Goal: Information Seeking & Learning: Learn about a topic

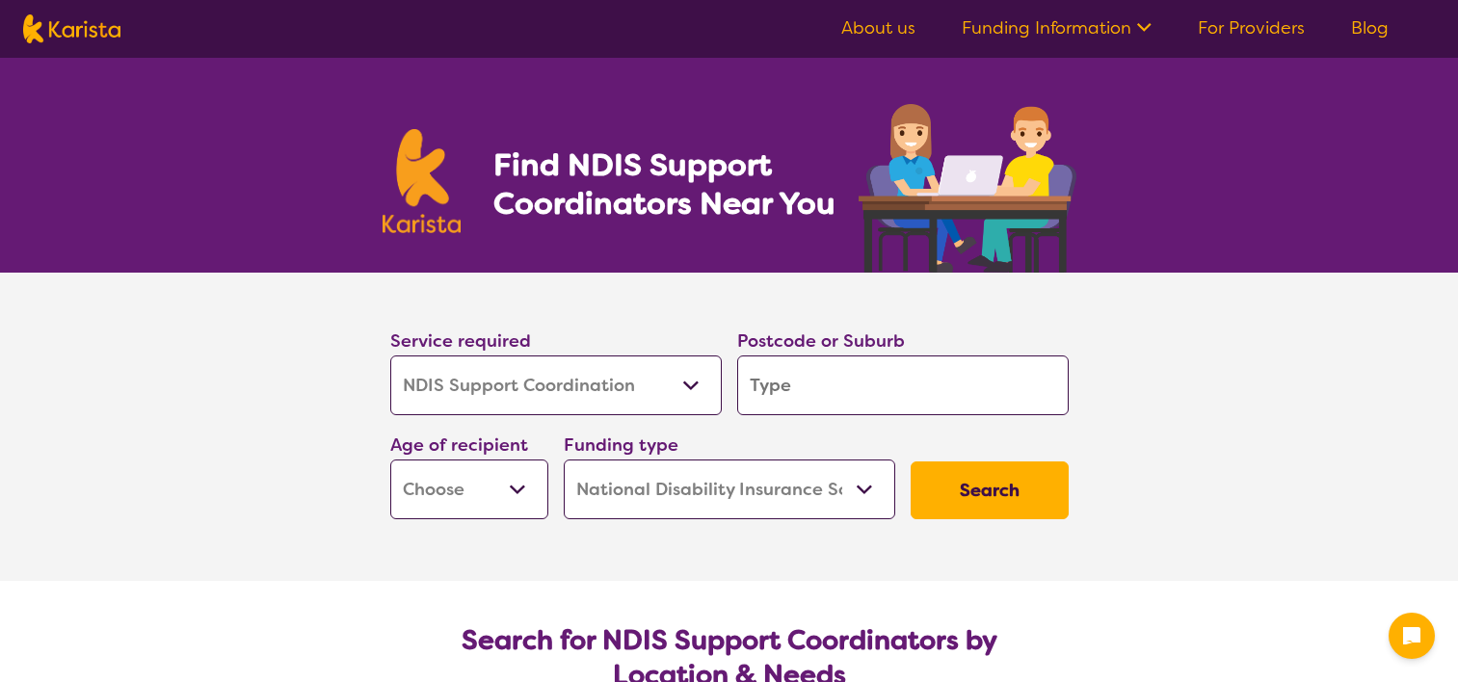
select select "NDIS Support Coordination"
select select "NDIS"
select select "NDIS Support Coordination"
select select "NDIS"
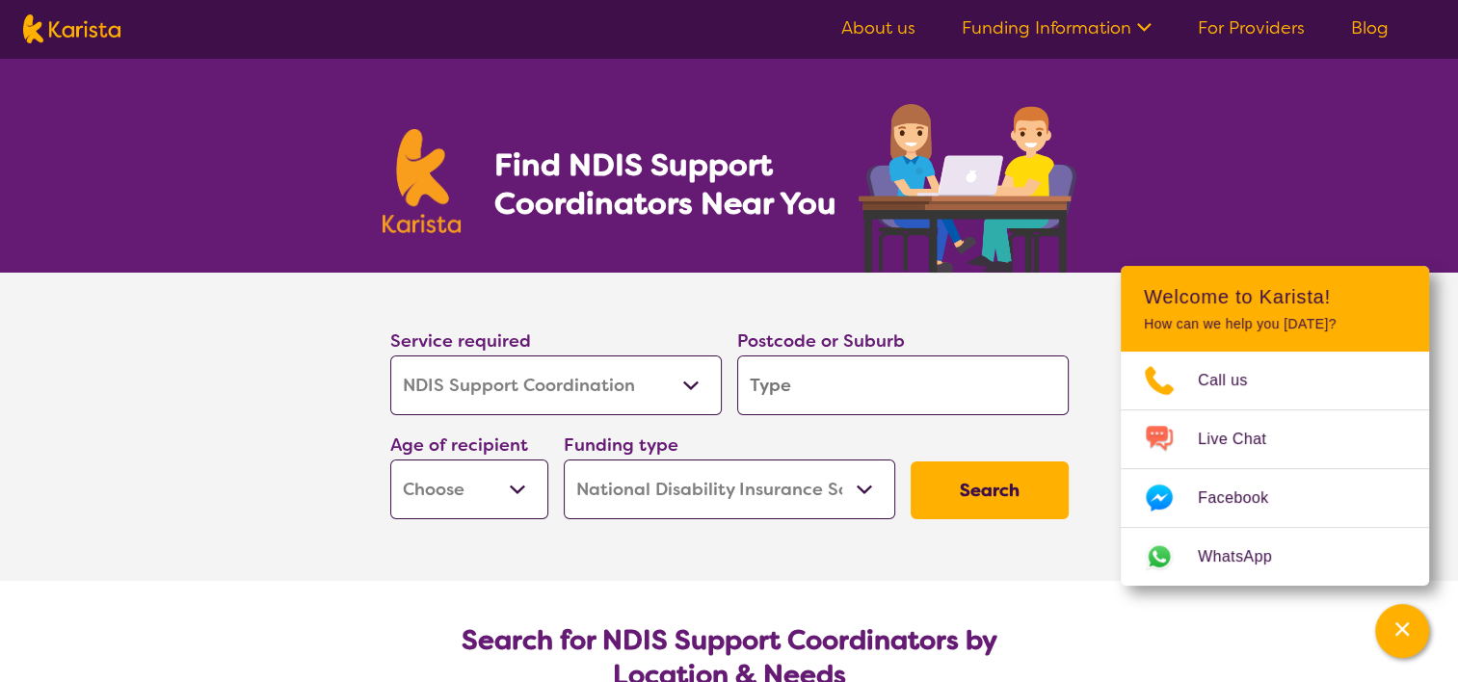
drag, startPoint x: 64, startPoint y: 0, endPoint x: 129, endPoint y: 334, distance: 340.8
click at [129, 334] on section "Service required Allied Health Assistant Assessment (ADHD or Autism) Behaviour …" at bounding box center [729, 427] width 1458 height 308
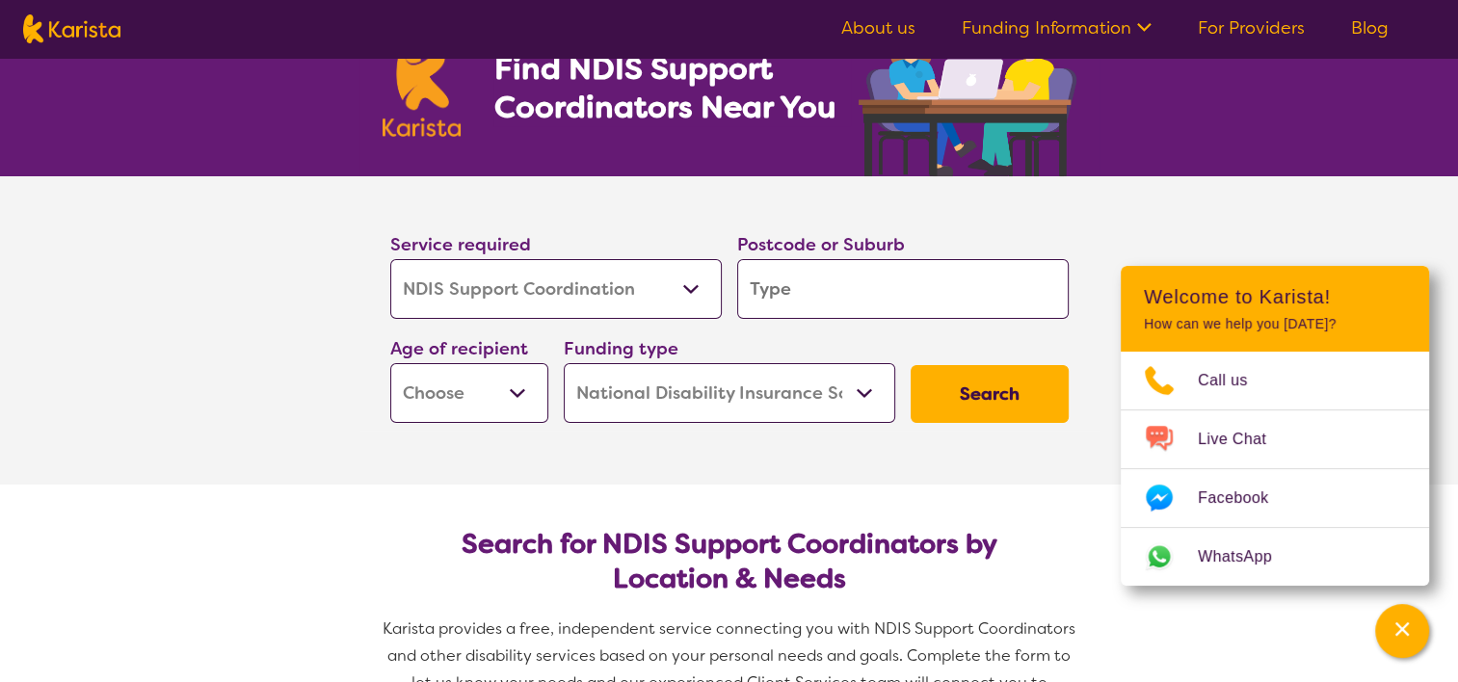
scroll to position [96, 0]
click at [798, 292] on input "search" at bounding box center [903, 289] width 332 height 60
click at [529, 270] on select "Allied Health Assistant Assessment (ADHD or Autism) Behaviour support Counselli…" at bounding box center [556, 289] width 332 height 60
click at [185, 286] on section "Service required Allied Health Assistant Assessment (ADHD or Autism) Behaviour …" at bounding box center [729, 330] width 1458 height 308
click at [947, 278] on input "search" at bounding box center [903, 289] width 332 height 60
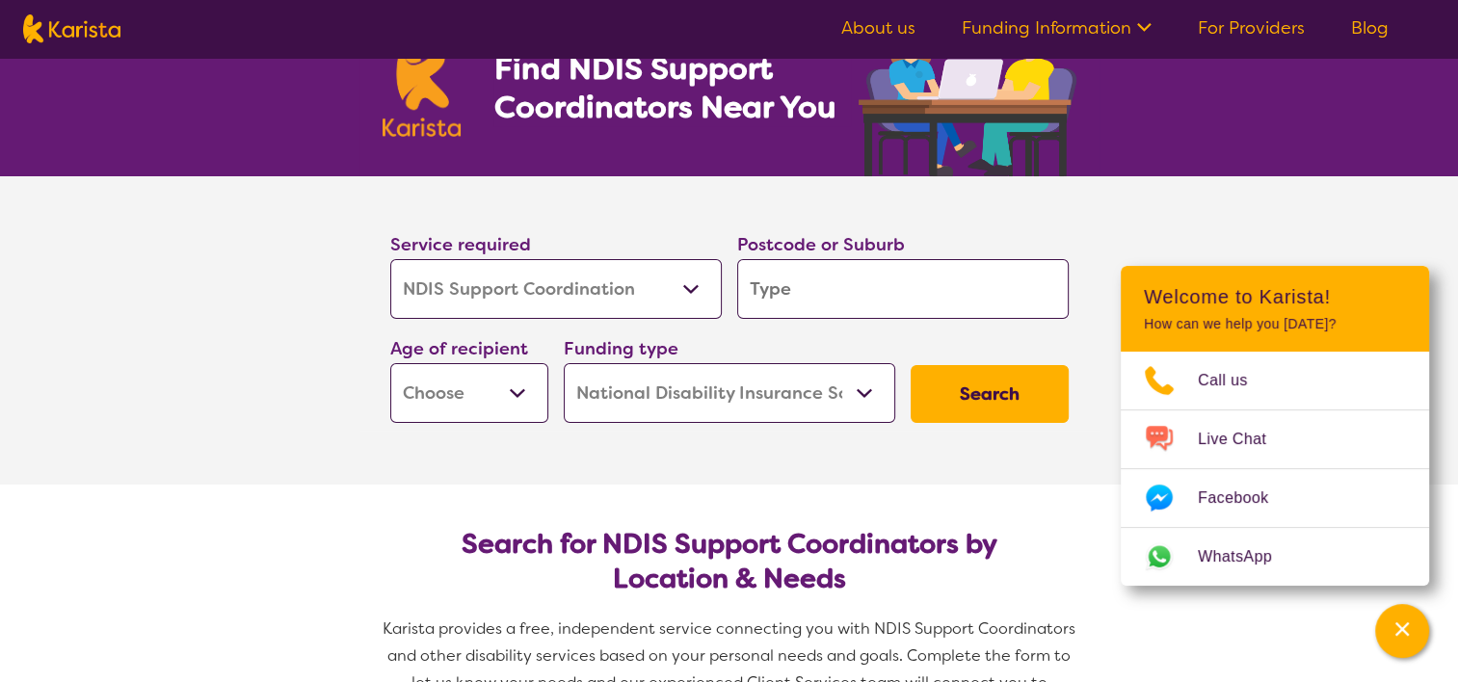
click at [825, 279] on input "search" at bounding box center [903, 289] width 332 height 60
click at [780, 393] on select "Home Care Package (HCP) National Disability Insurance Scheme (NDIS) I don't know" at bounding box center [730, 393] width 332 height 60
click at [564, 363] on select "Home Care Package (HCP) National Disability Insurance Scheme (NDIS) I don't know" at bounding box center [730, 393] width 332 height 60
click at [878, 297] on input "search" at bounding box center [903, 289] width 332 height 60
click at [1069, 259] on div at bounding box center [1069, 259] width 0 height 0
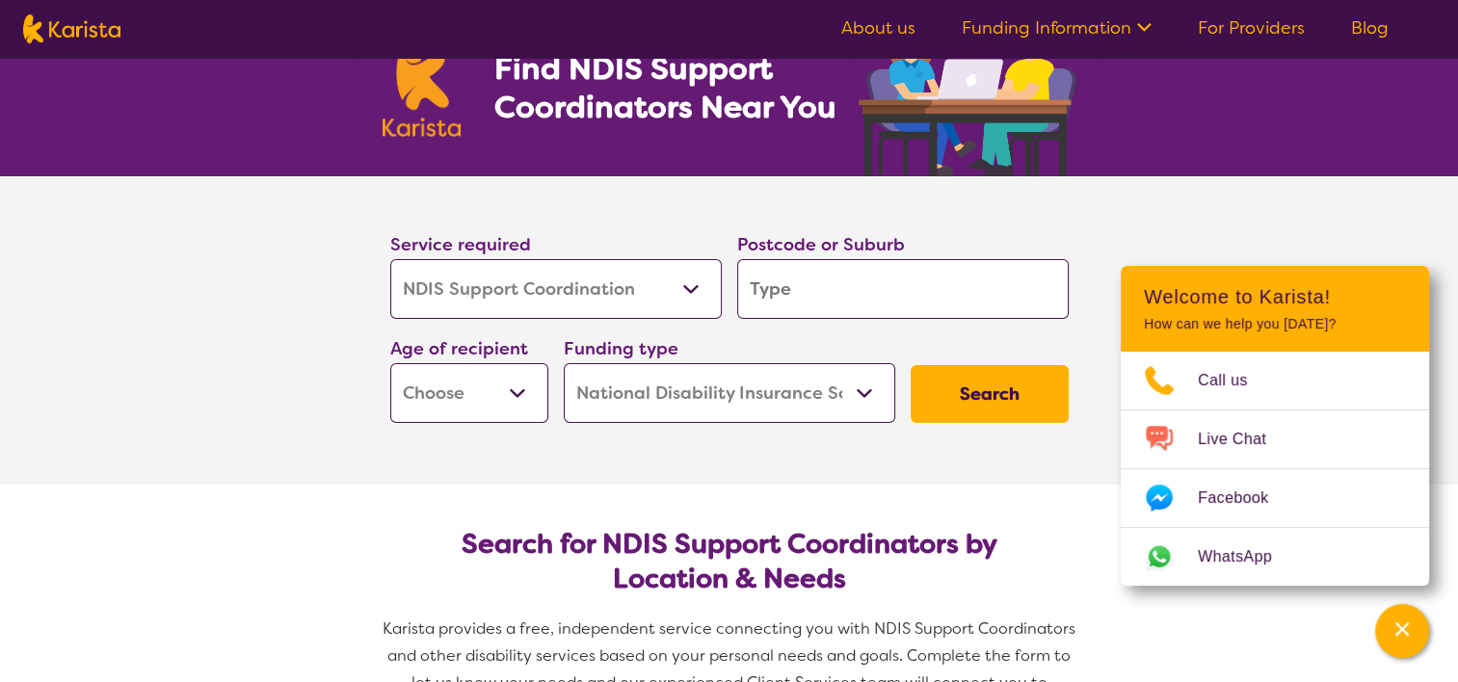
drag, startPoint x: 1047, startPoint y: 289, endPoint x: 362, endPoint y: 391, distance: 691.9
click at [286, 396] on section "Service required Allied Health Assistant Assessment (ADHD or Autism) Behaviour …" at bounding box center [729, 330] width 1458 height 308
click at [1000, 388] on button "Search" at bounding box center [990, 394] width 158 height 58
click at [854, 293] on input "search" at bounding box center [903, 289] width 332 height 60
type input "n"
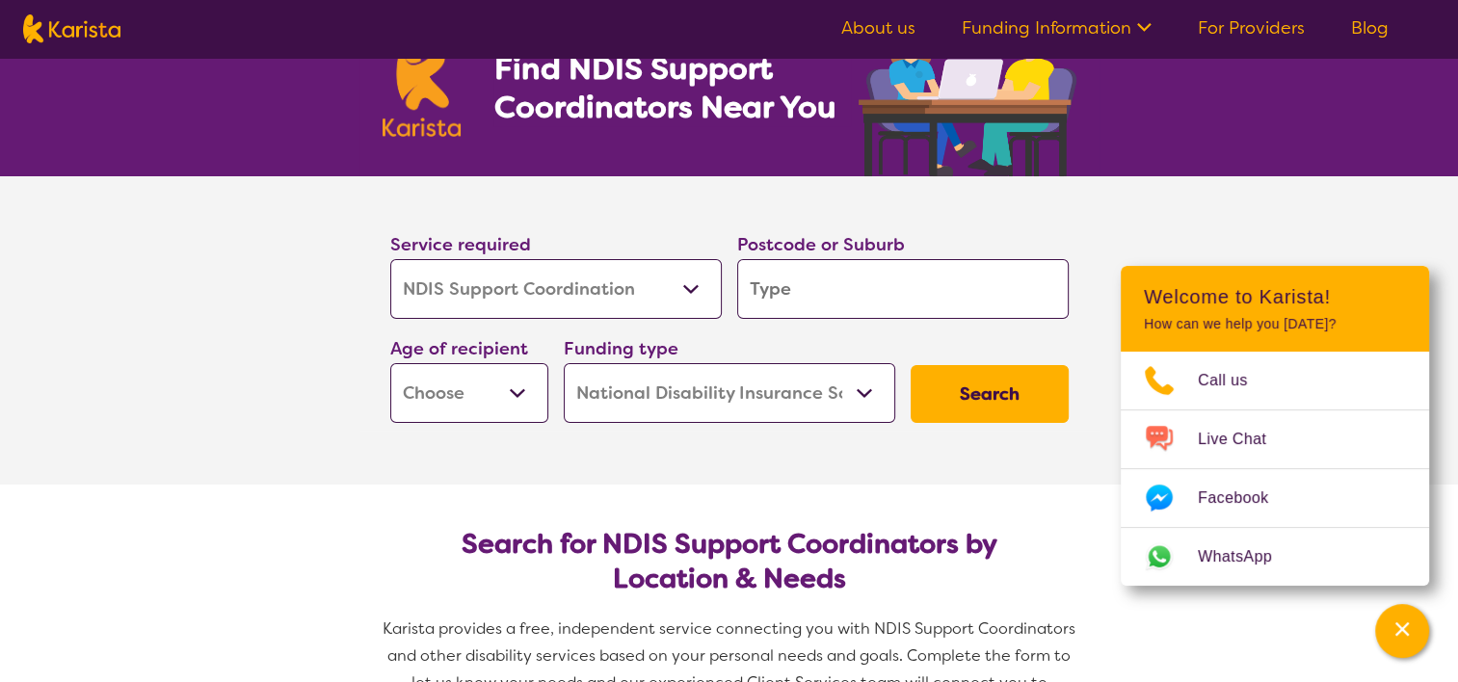
type input "n"
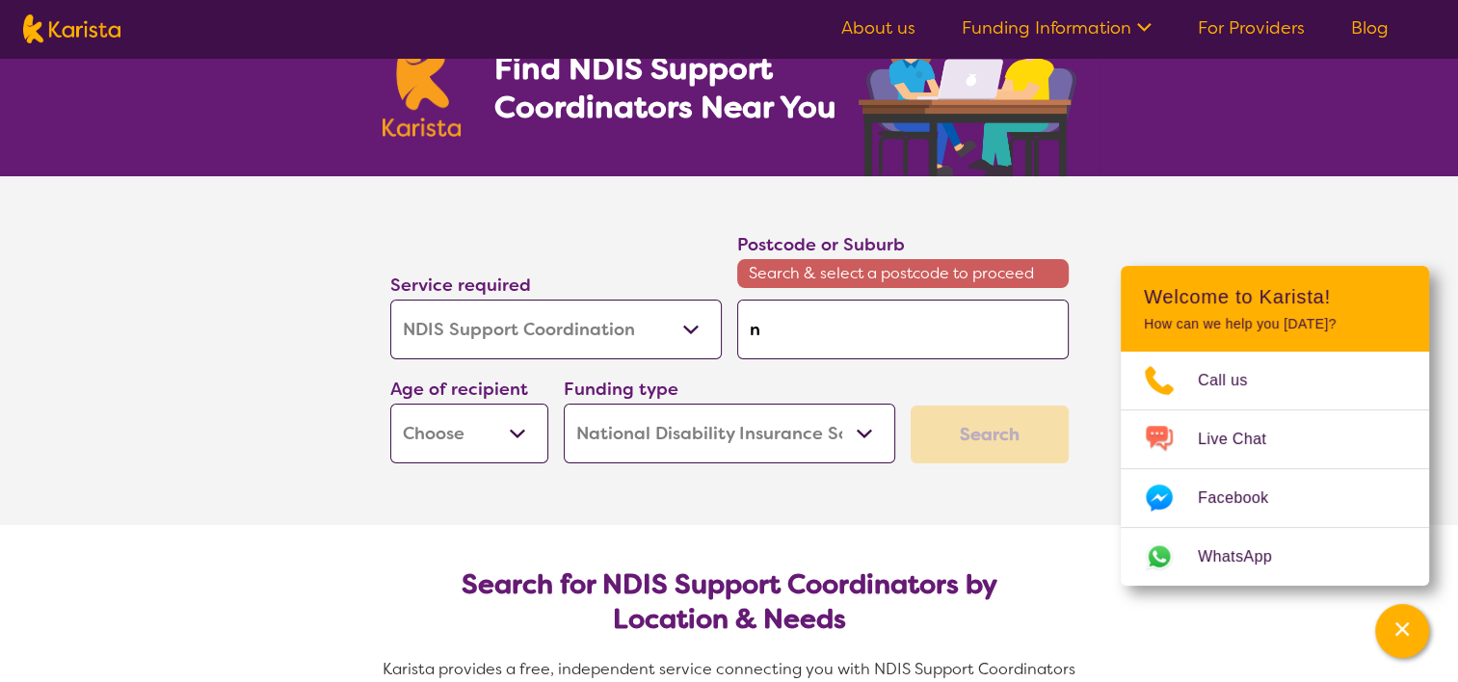
type input "nd"
type input "ndi"
type input "ndis"
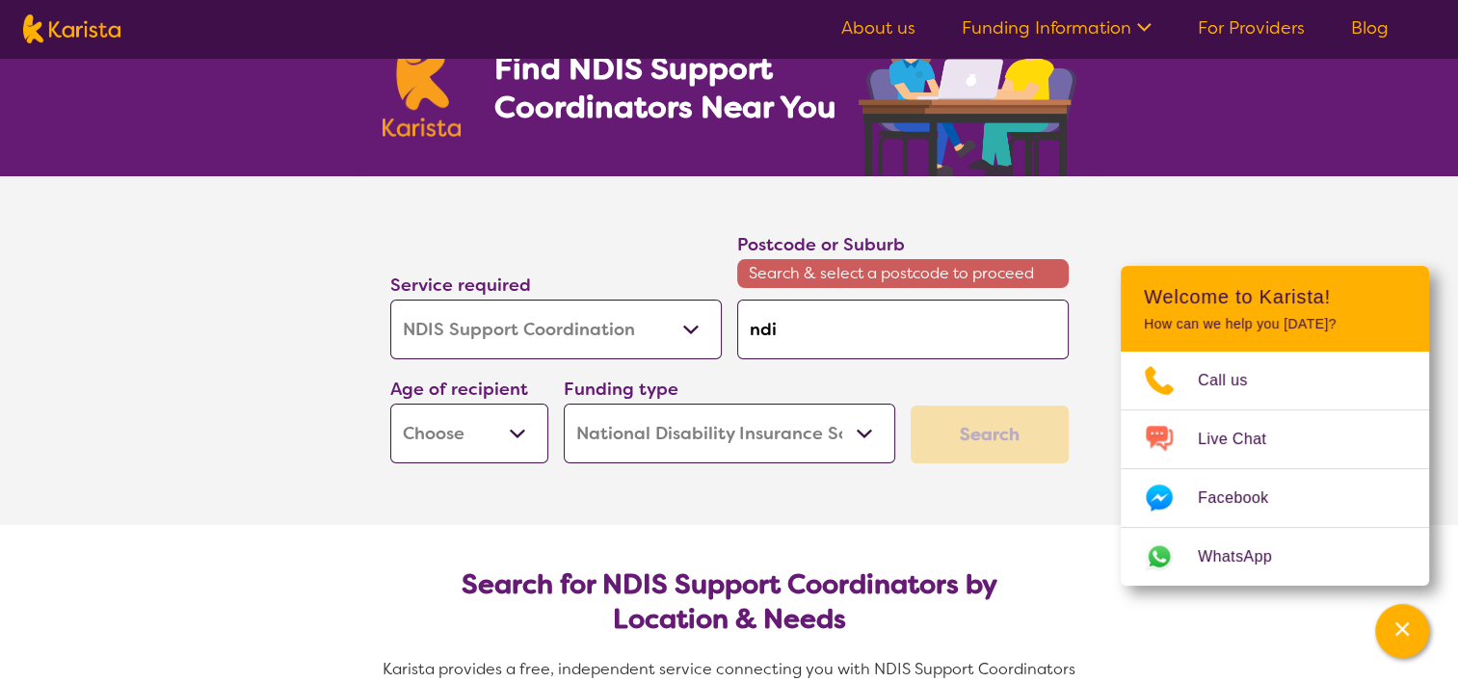
type input "ndis"
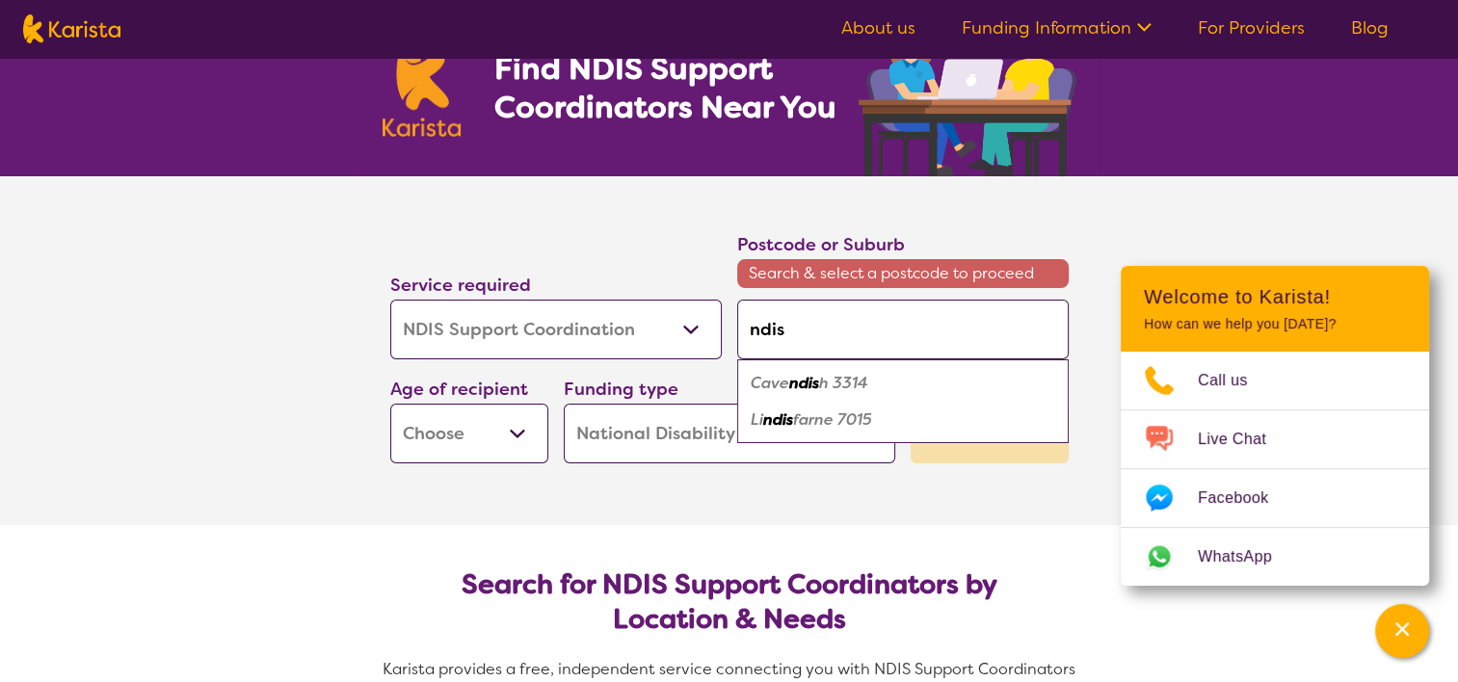
type input "ndi"
type input "nd"
type input "n"
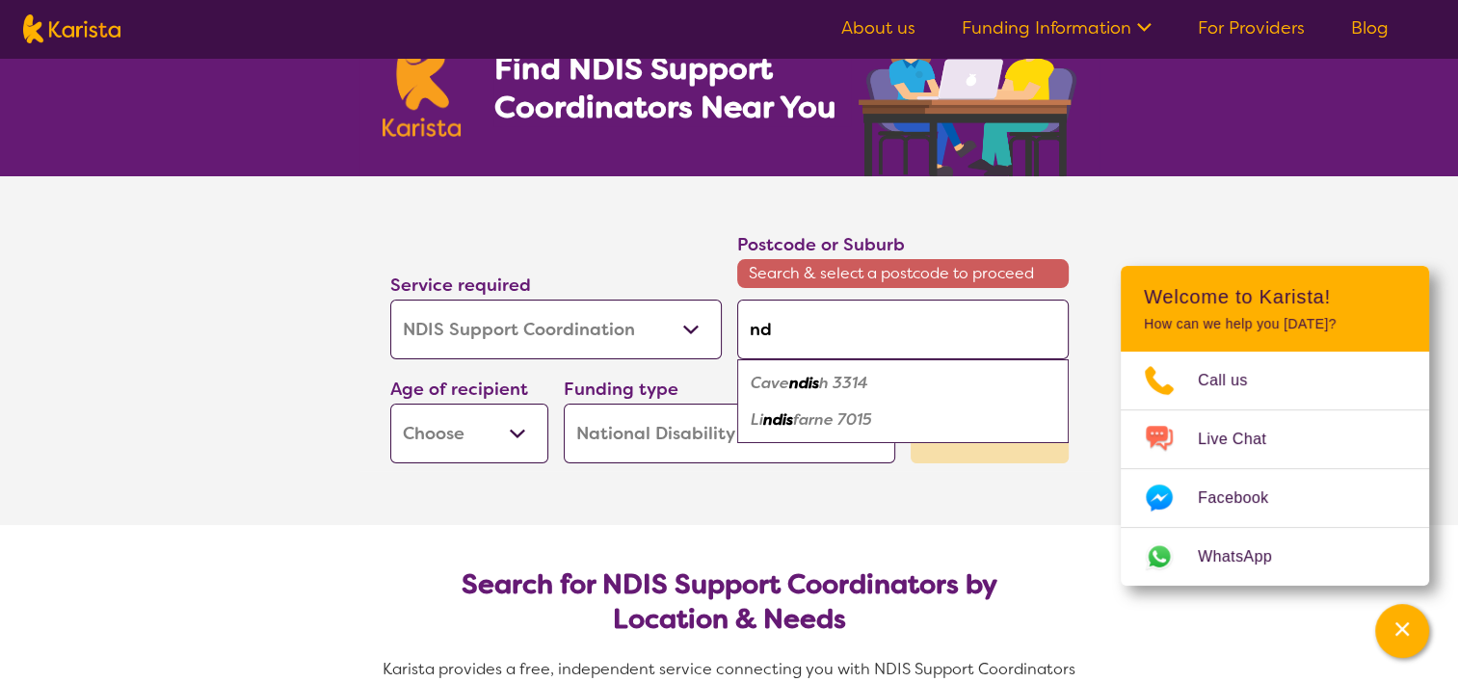
type input "n"
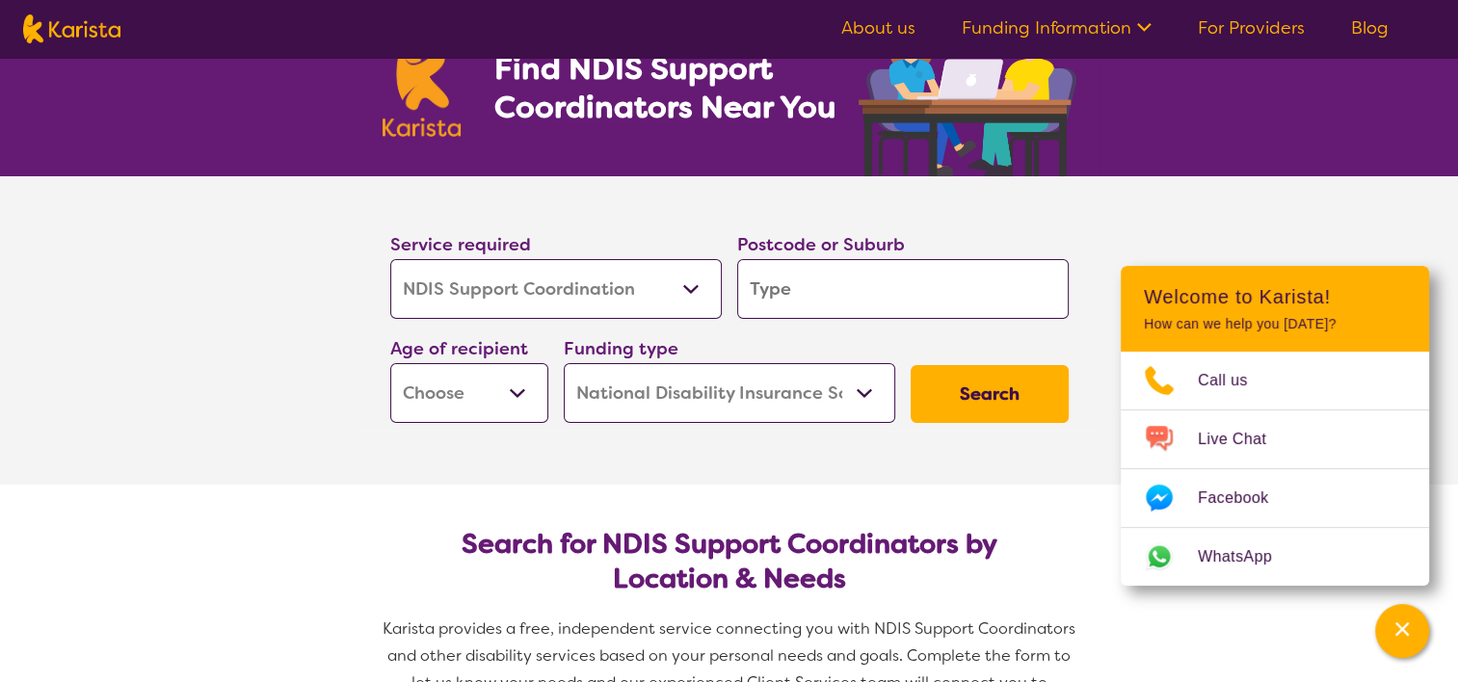
type input "4"
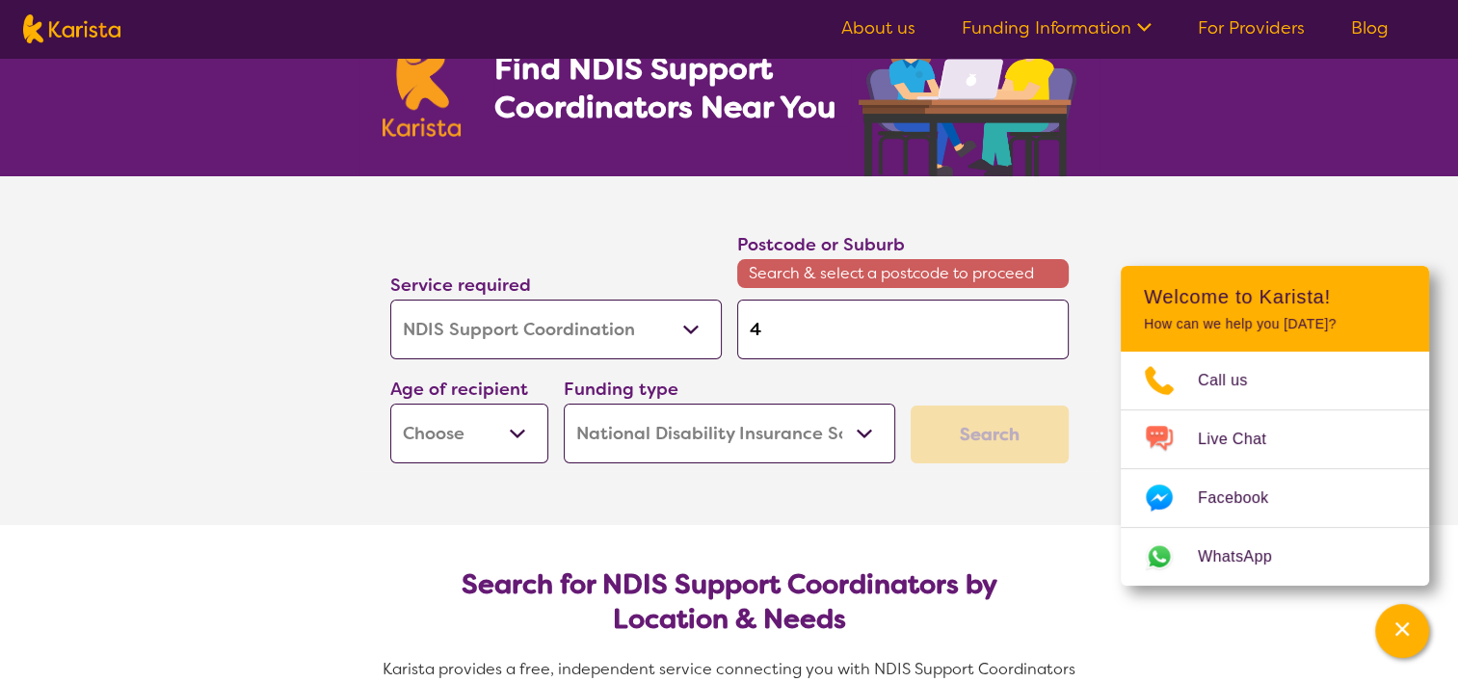
type input "41"
type input "413"
type input "4132"
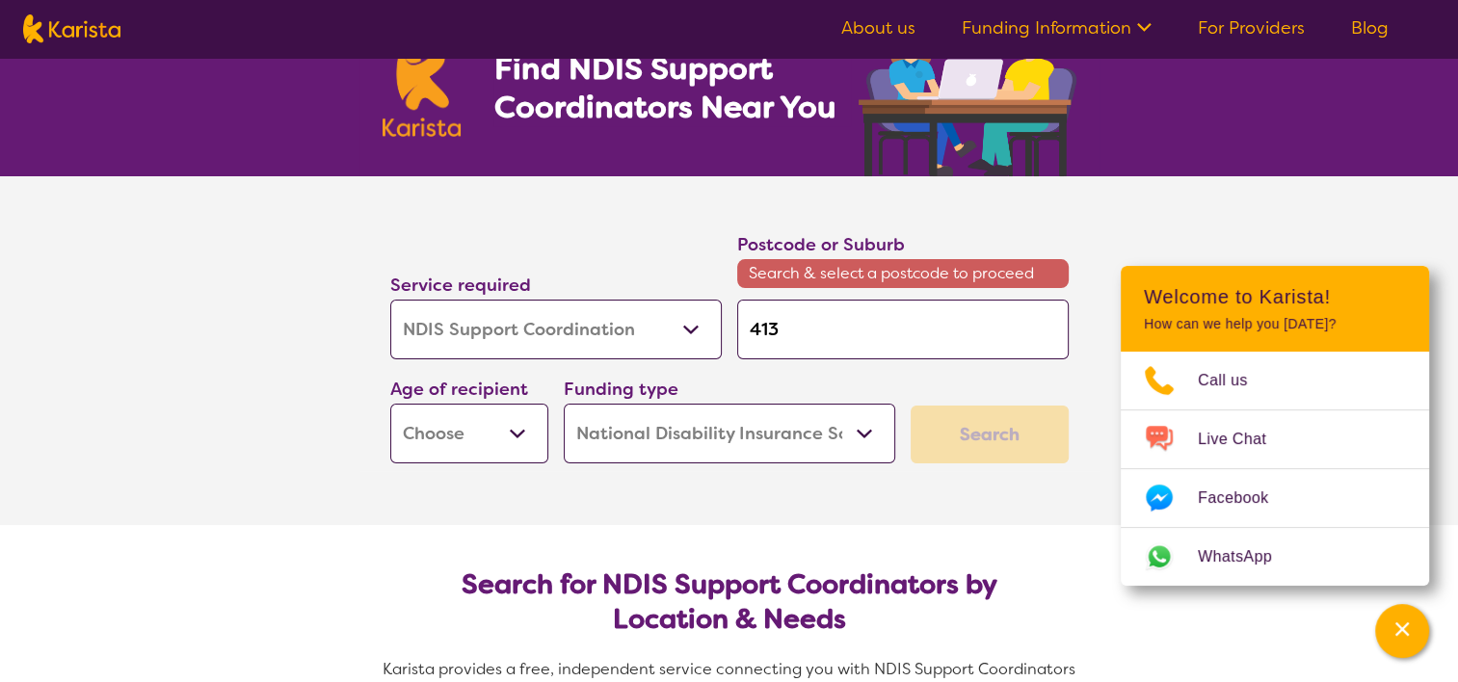
type input "4132"
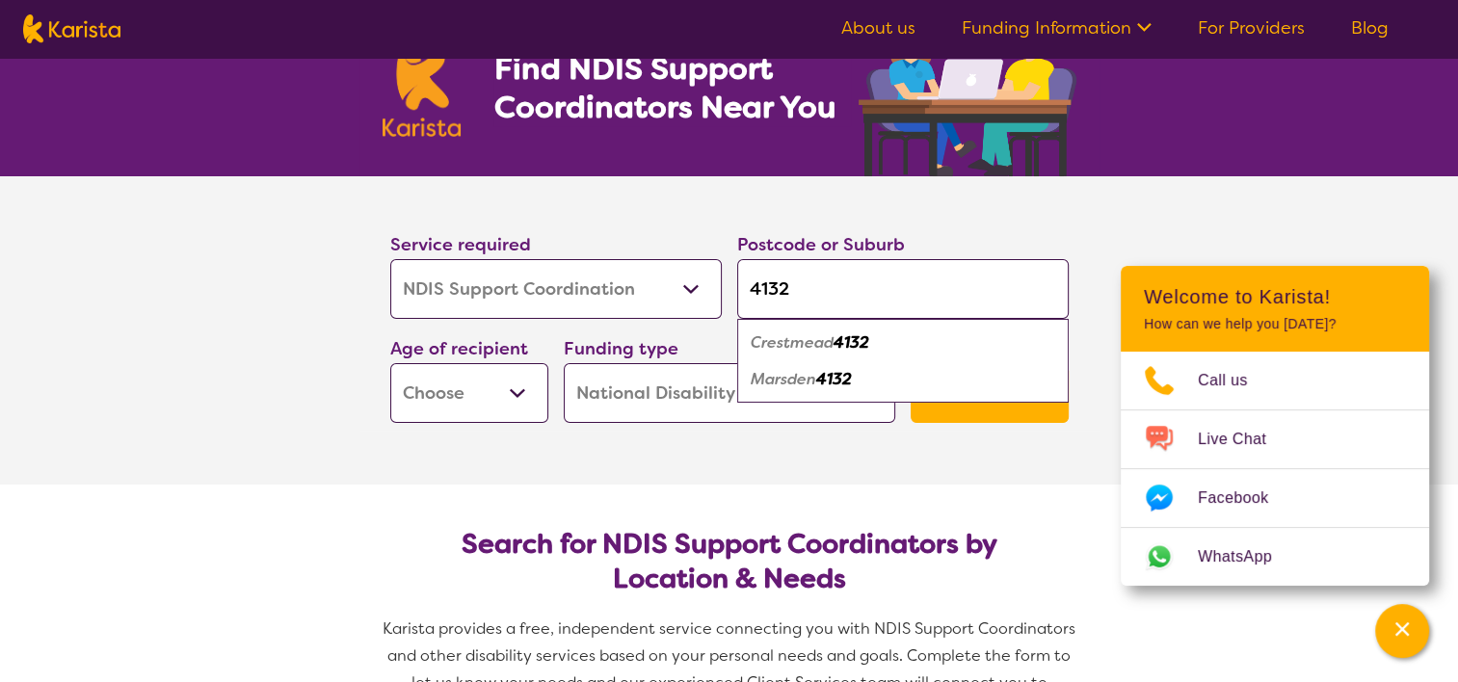
type input "4132"
click at [874, 348] on div "Crestmead 4132" at bounding box center [903, 343] width 312 height 37
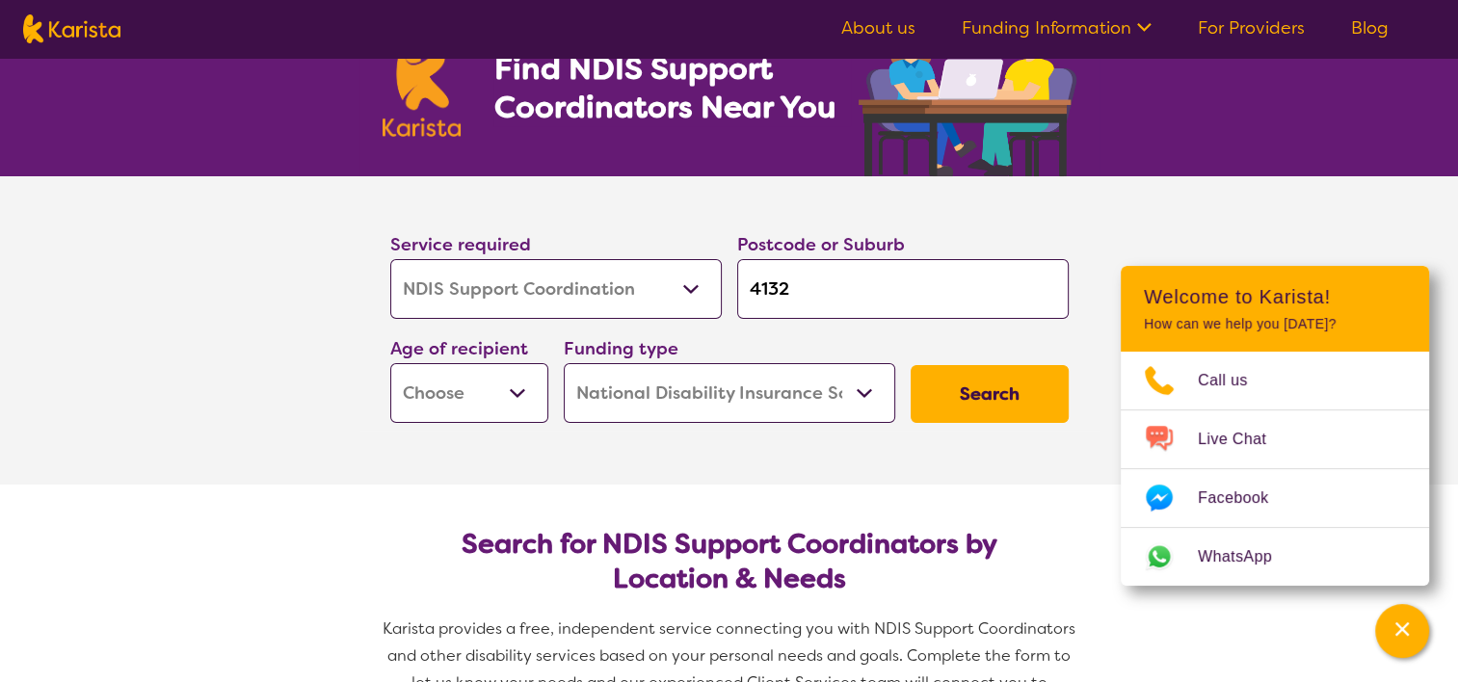
click at [987, 397] on button "Search" at bounding box center [990, 394] width 158 height 58
click at [491, 387] on select "Early Childhood - 0 to 9 Child - 10 to 11 Adolescent - 12 to 17 Adult - 18 to 6…" at bounding box center [469, 393] width 158 height 60
select select "AD"
click at [390, 363] on select "Early Childhood - 0 to 9 Child - 10 to 11 Adolescent - 12 to 17 Adult - 18 to 6…" at bounding box center [469, 393] width 158 height 60
select select "AD"
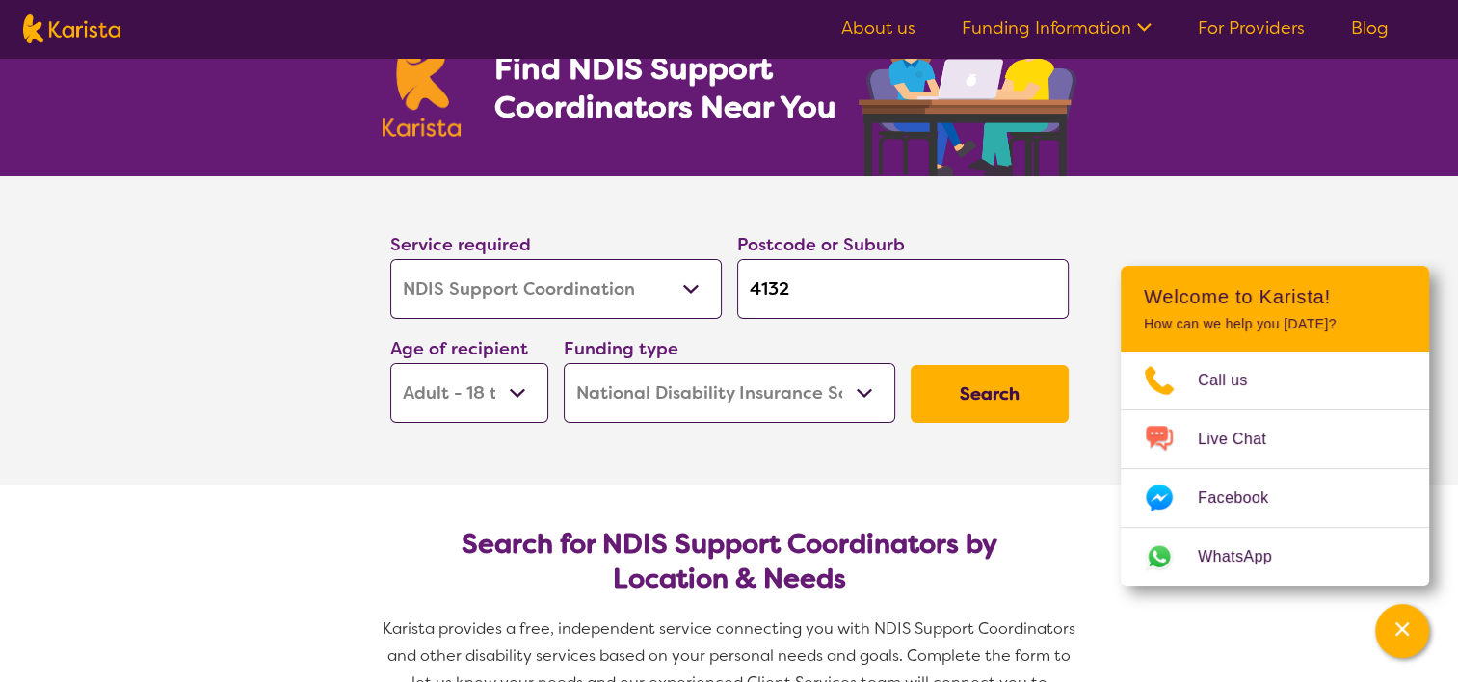
click at [939, 404] on button "Search" at bounding box center [990, 394] width 158 height 58
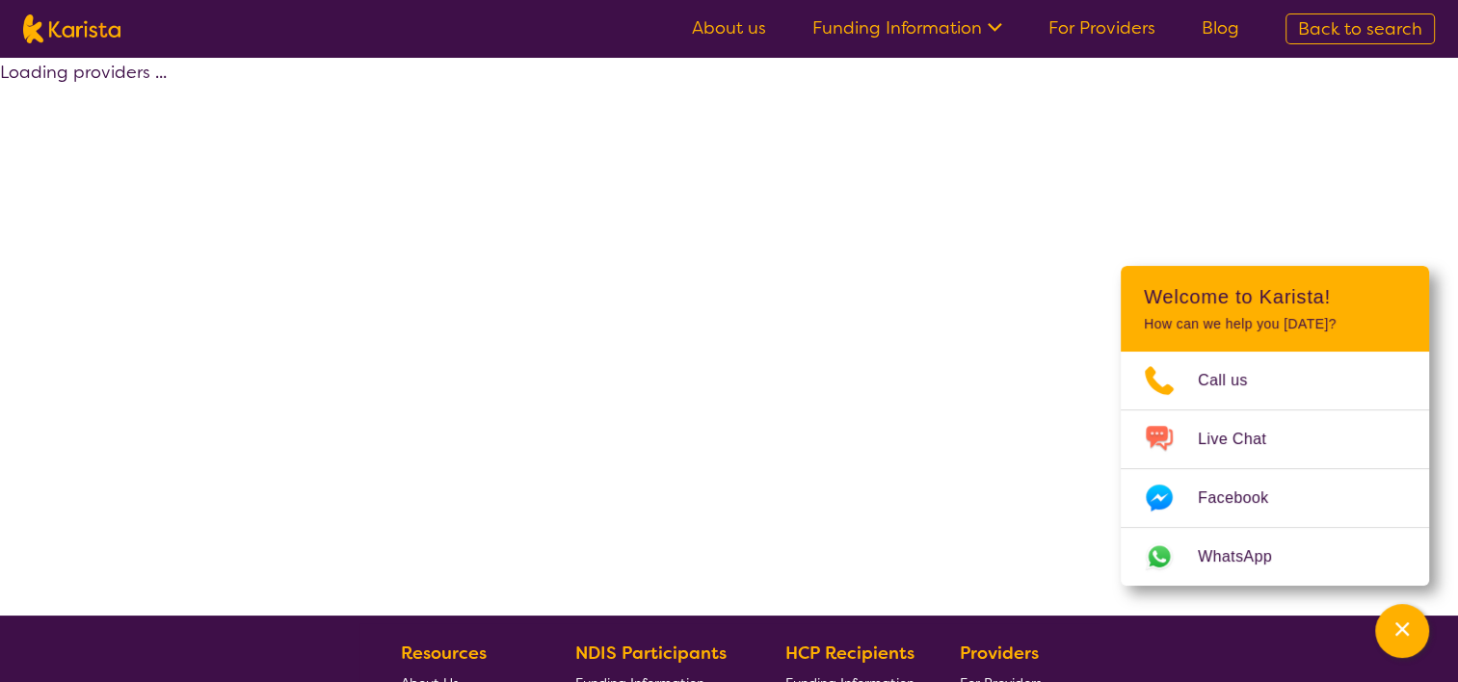
select select "by_score"
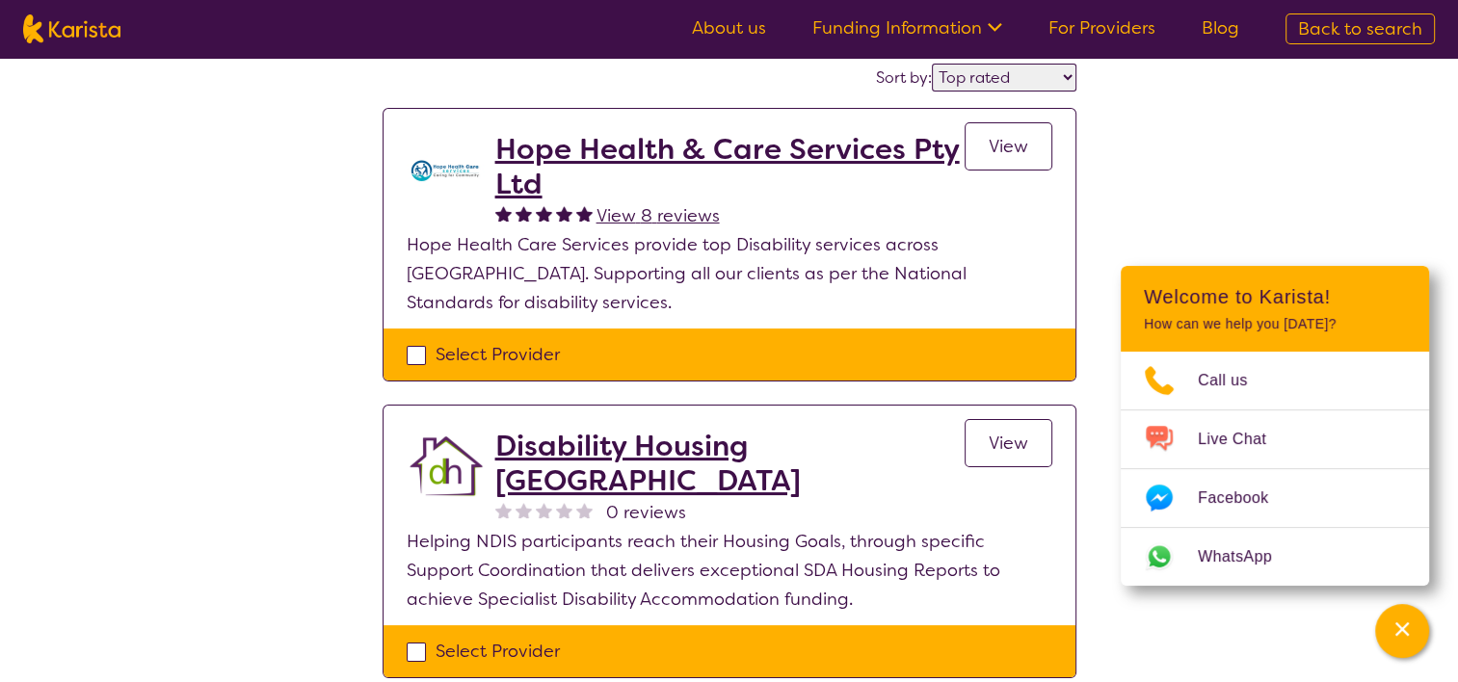
scroll to position [193, 0]
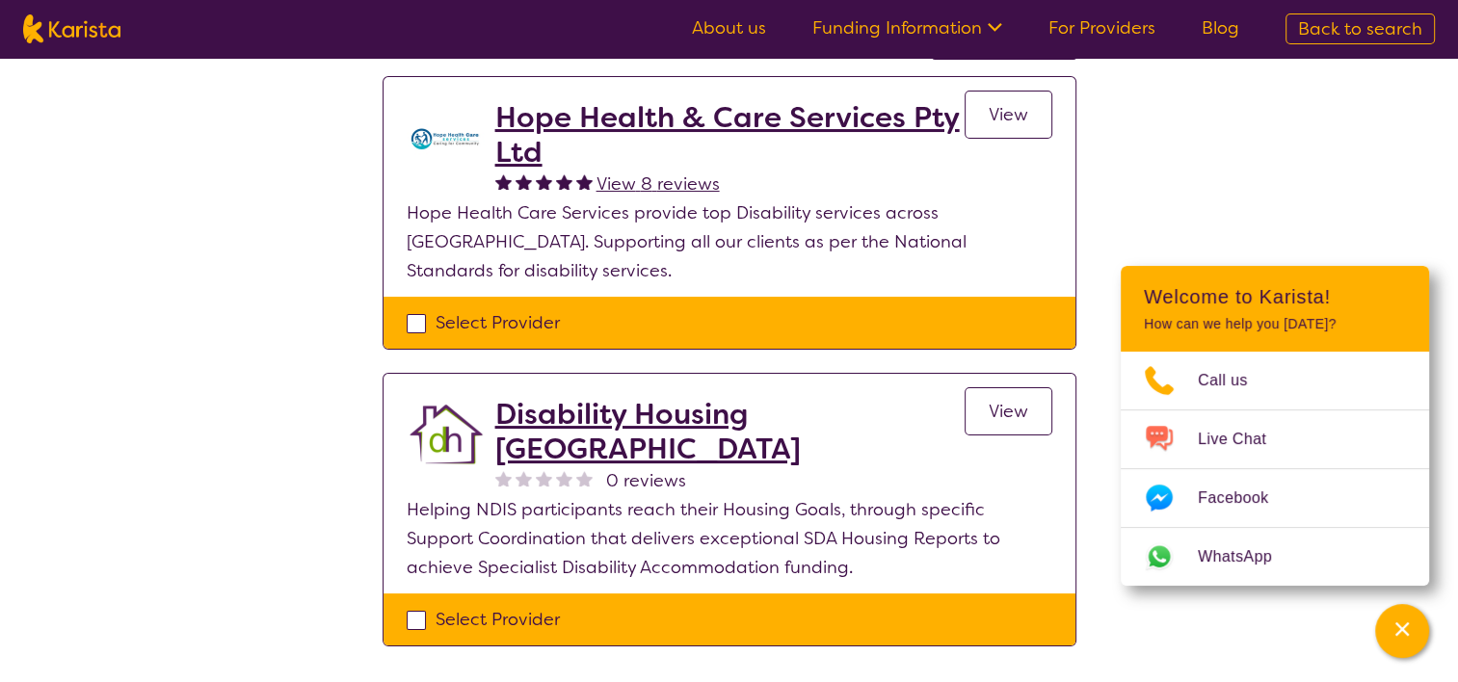
click at [701, 110] on h2 "Hope Health & Care Services Pty Ltd" at bounding box center [729, 134] width 469 height 69
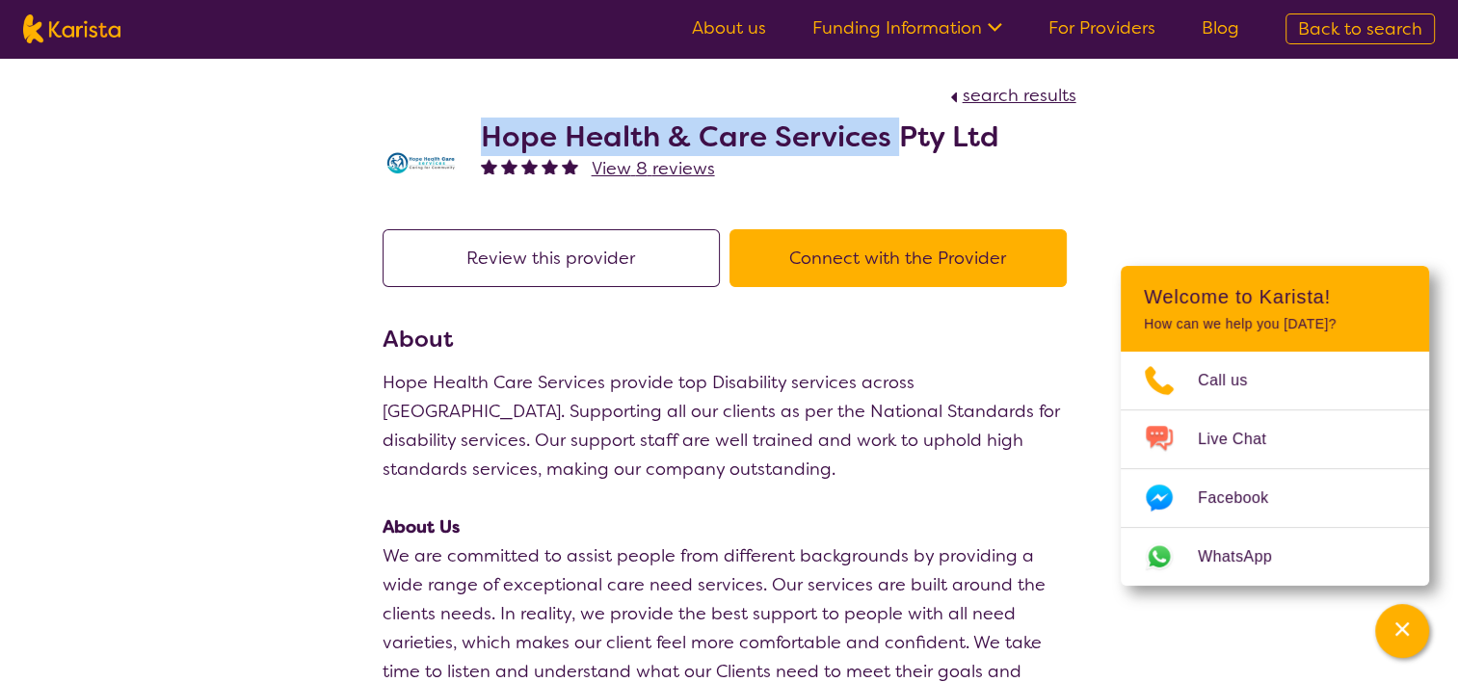
drag, startPoint x: 484, startPoint y: 135, endPoint x: 896, endPoint y: 141, distance: 412.6
click at [896, 141] on h2 "Hope Health & Care Services Pty Ltd" at bounding box center [740, 137] width 519 height 35
copy h2 "Hope Health & Care Services"
click at [1030, 99] on span "search results" at bounding box center [1020, 95] width 114 height 23
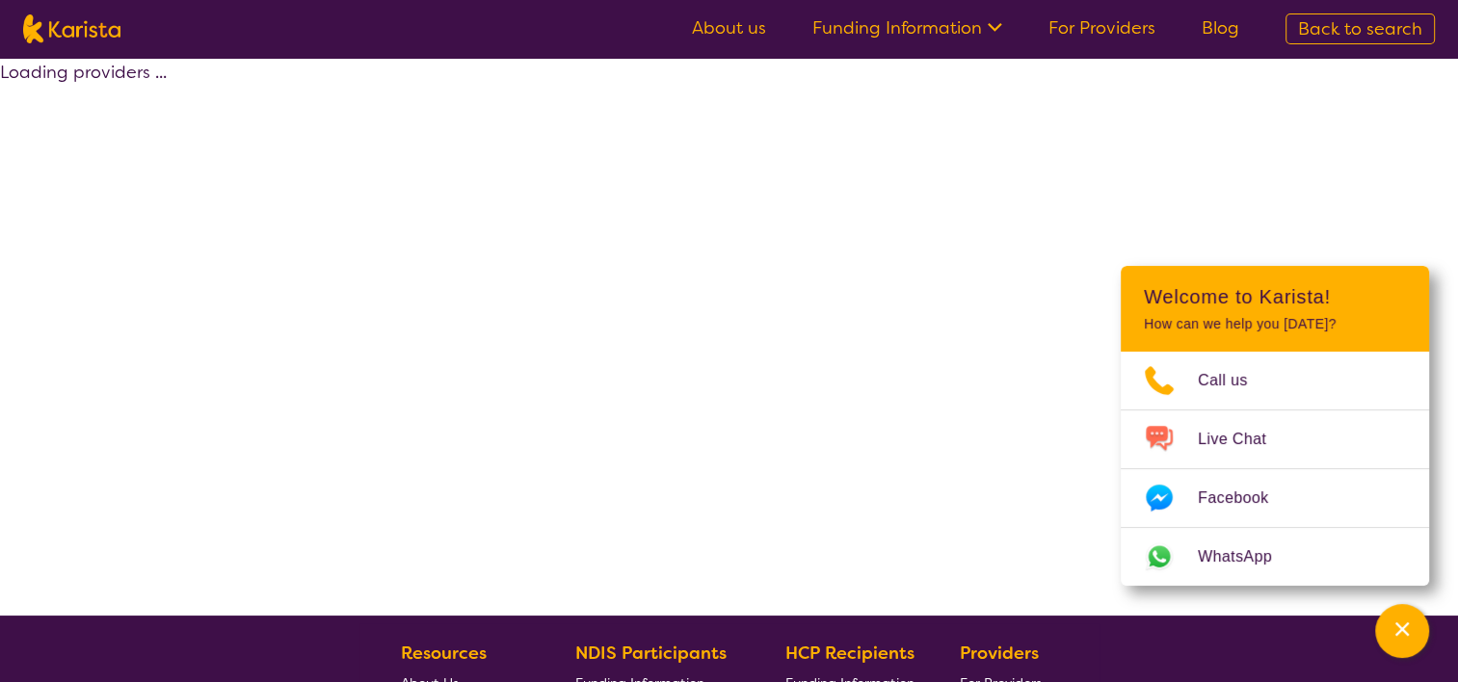
select select "by_score"
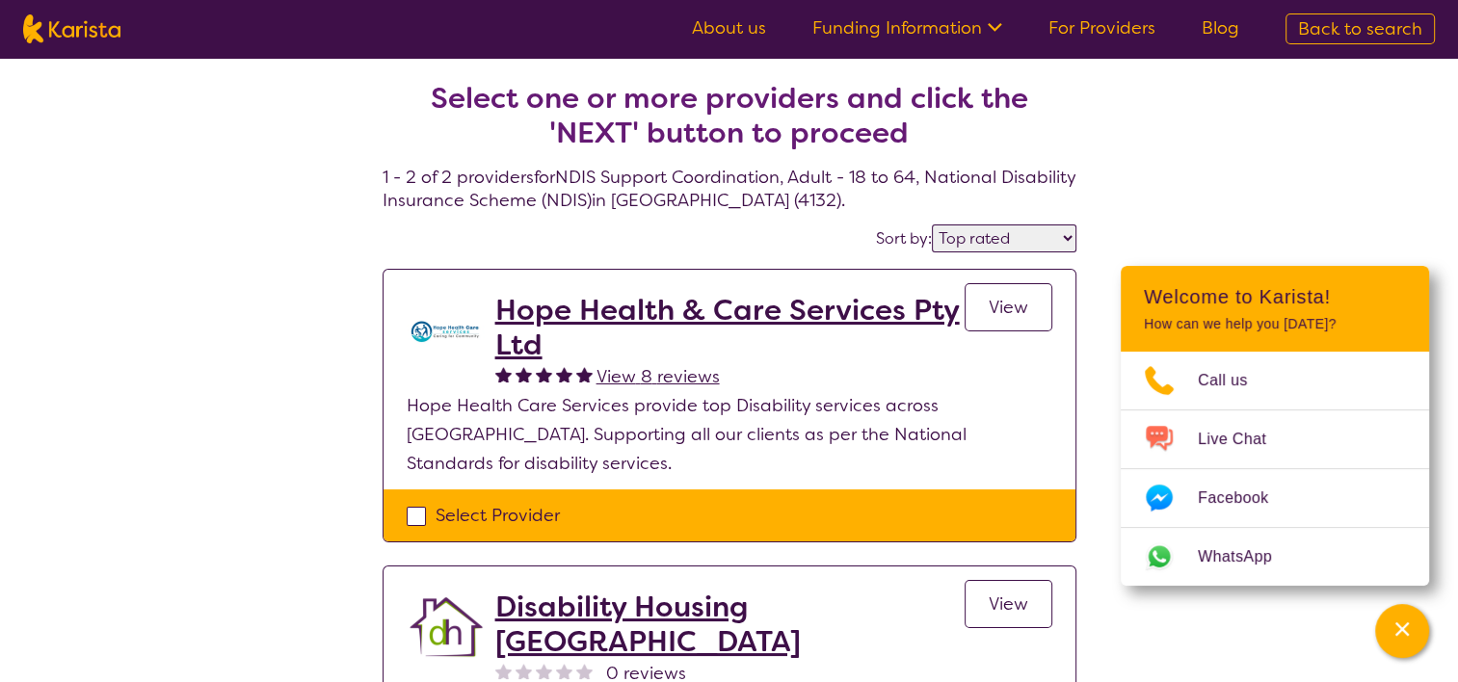
click at [78, 39] on img at bounding box center [71, 28] width 97 height 29
select select "NDIS Support Coordination"
select select "AD"
select select "NDIS"
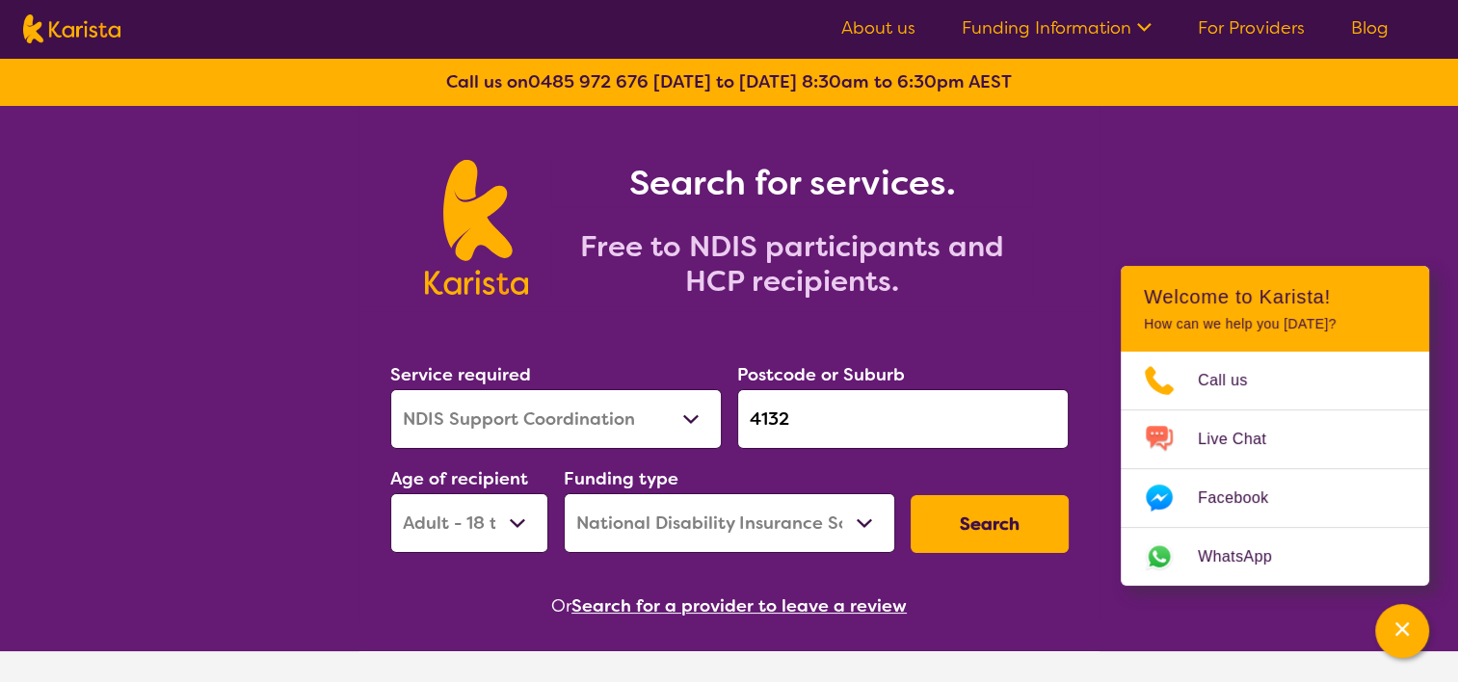
click at [833, 519] on select "Home Care Package (HCP) National Disability Insurance Scheme (NDIS) I don't know" at bounding box center [730, 524] width 332 height 60
click at [960, 518] on button "Search" at bounding box center [990, 524] width 158 height 58
select select "by_score"
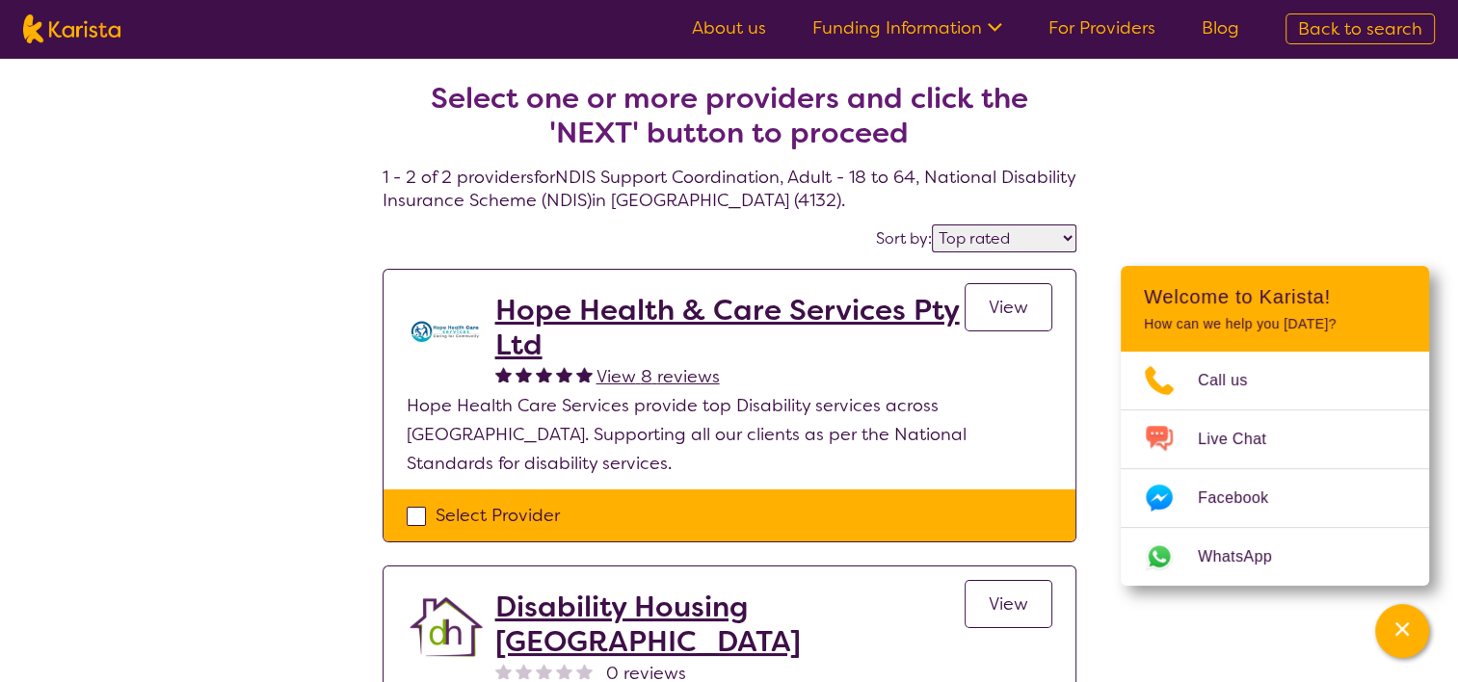
click at [60, 19] on img at bounding box center [71, 28] width 97 height 29
select select "NDIS Support Coordination"
select select "AD"
select select "NDIS"
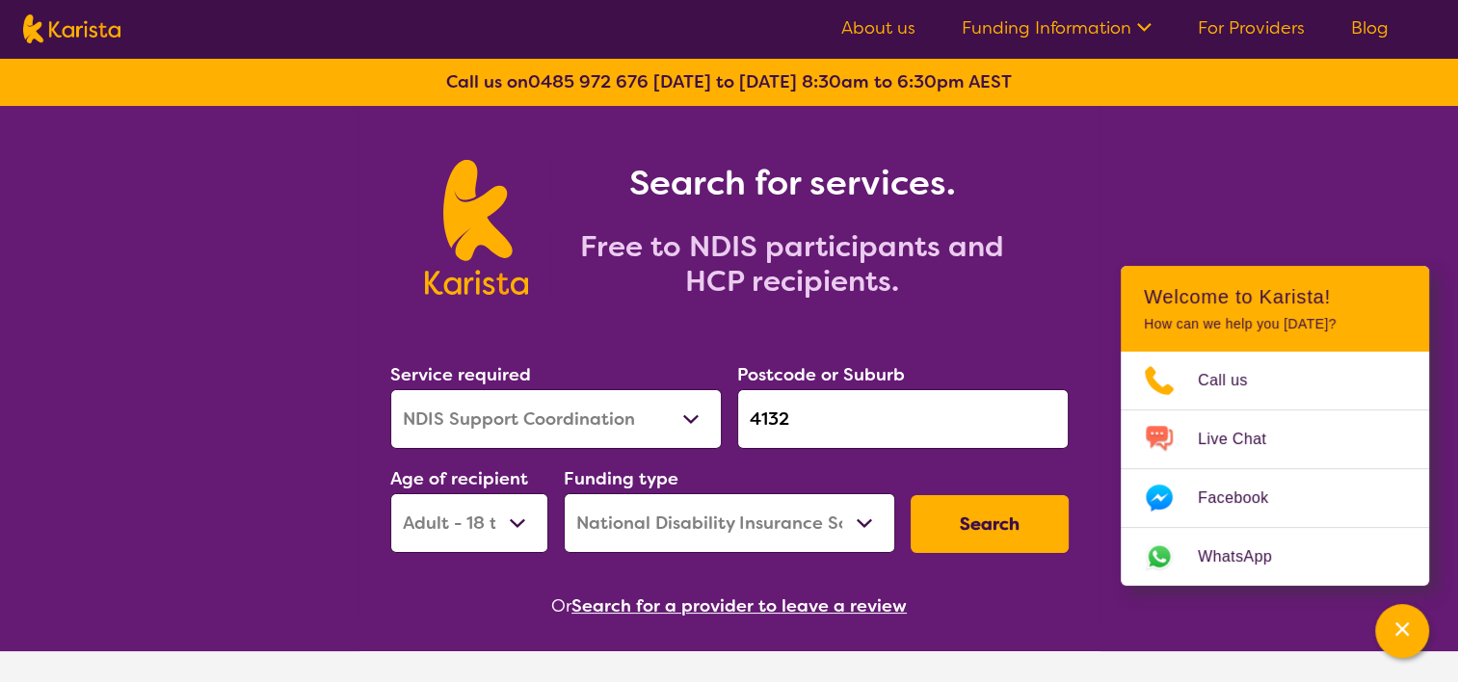
click at [827, 422] on input "4132" at bounding box center [903, 419] width 332 height 60
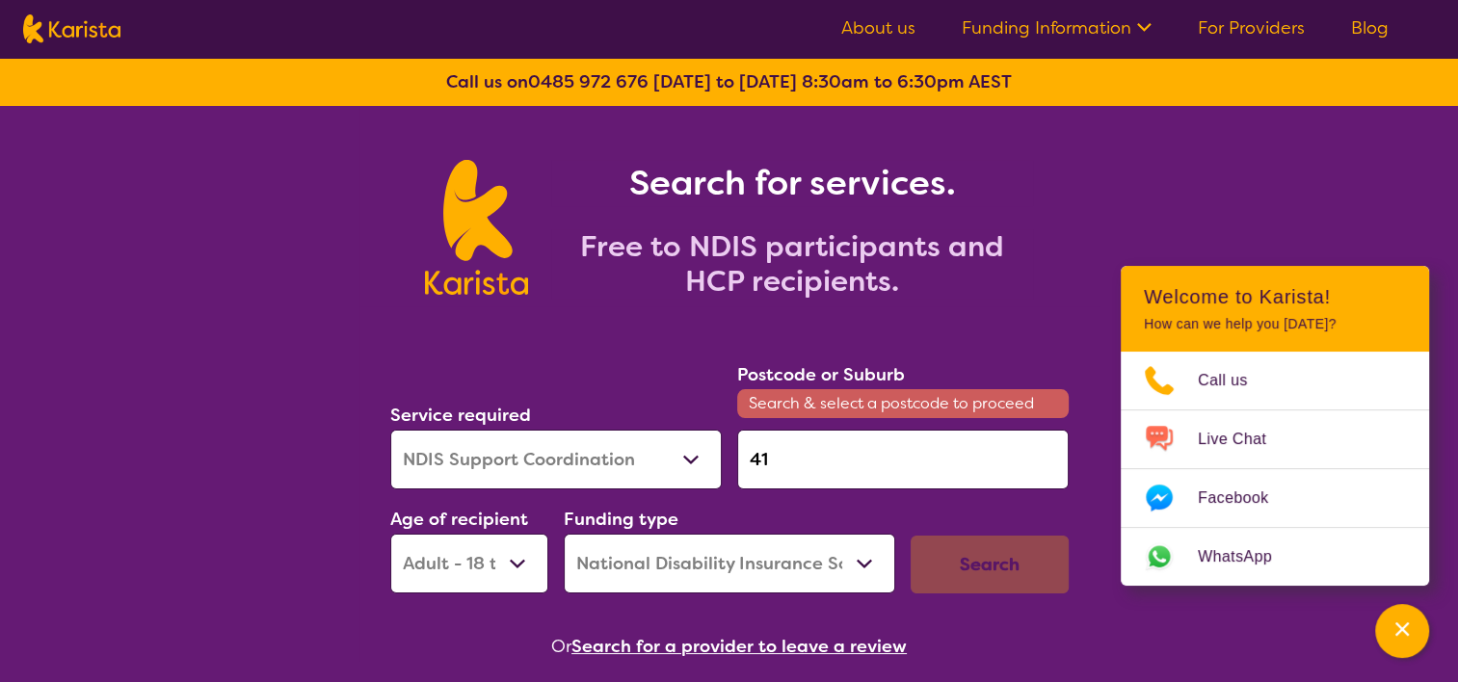
type input "4"
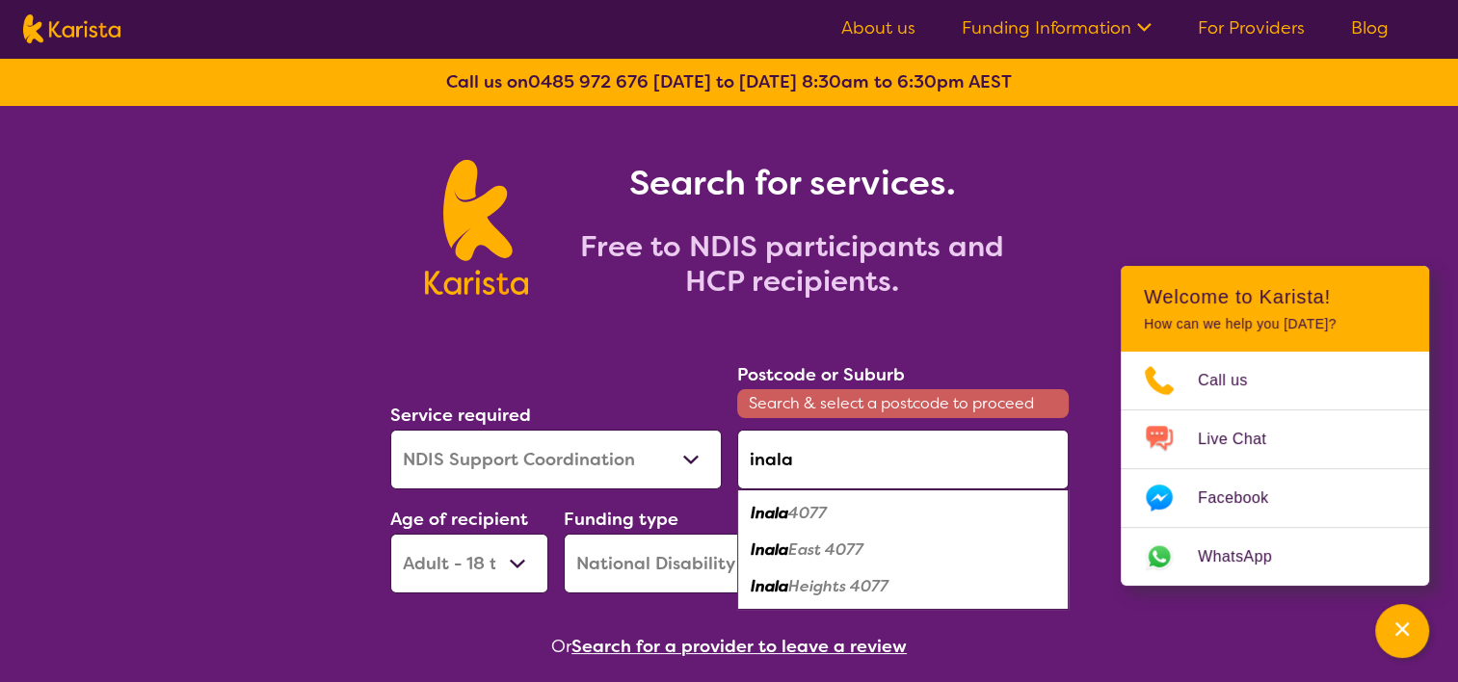
click at [854, 509] on div "Inala 4077" at bounding box center [903, 513] width 312 height 37
type input "4077"
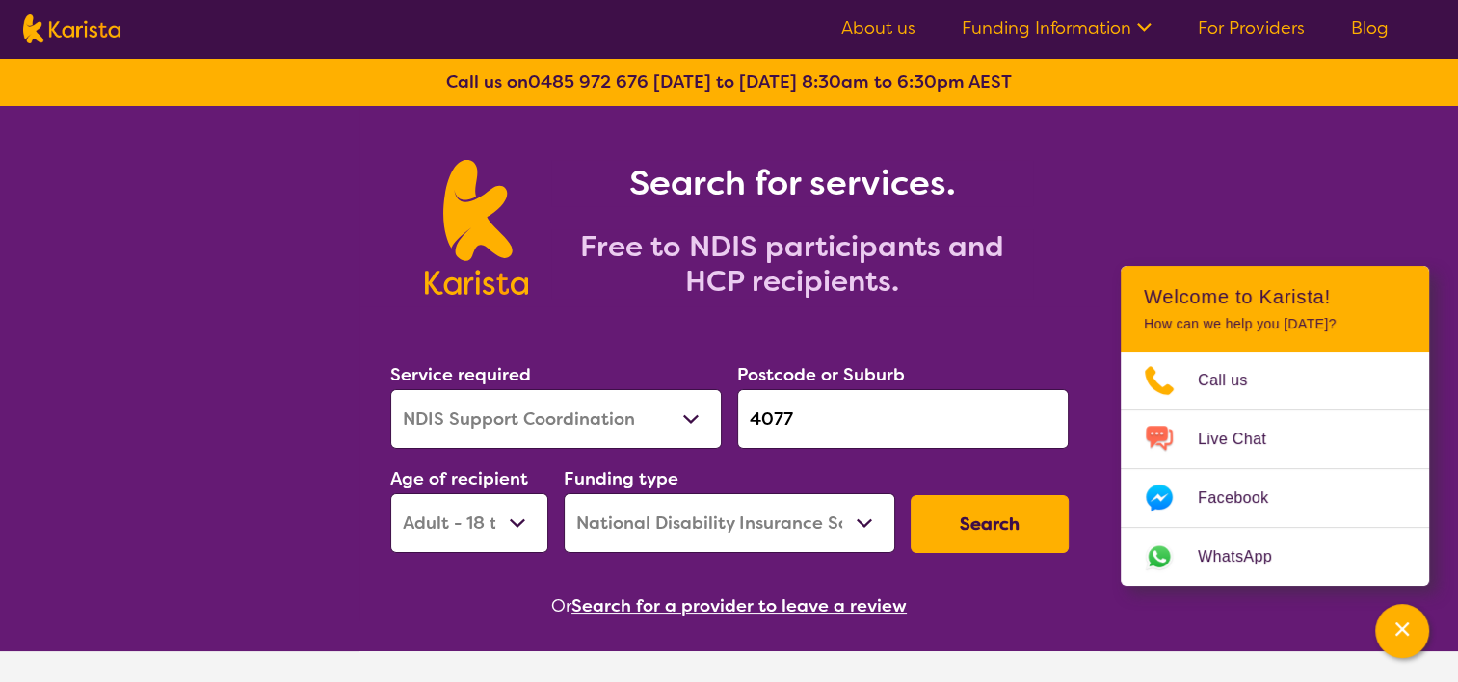
click at [971, 540] on button "Search" at bounding box center [990, 524] width 158 height 58
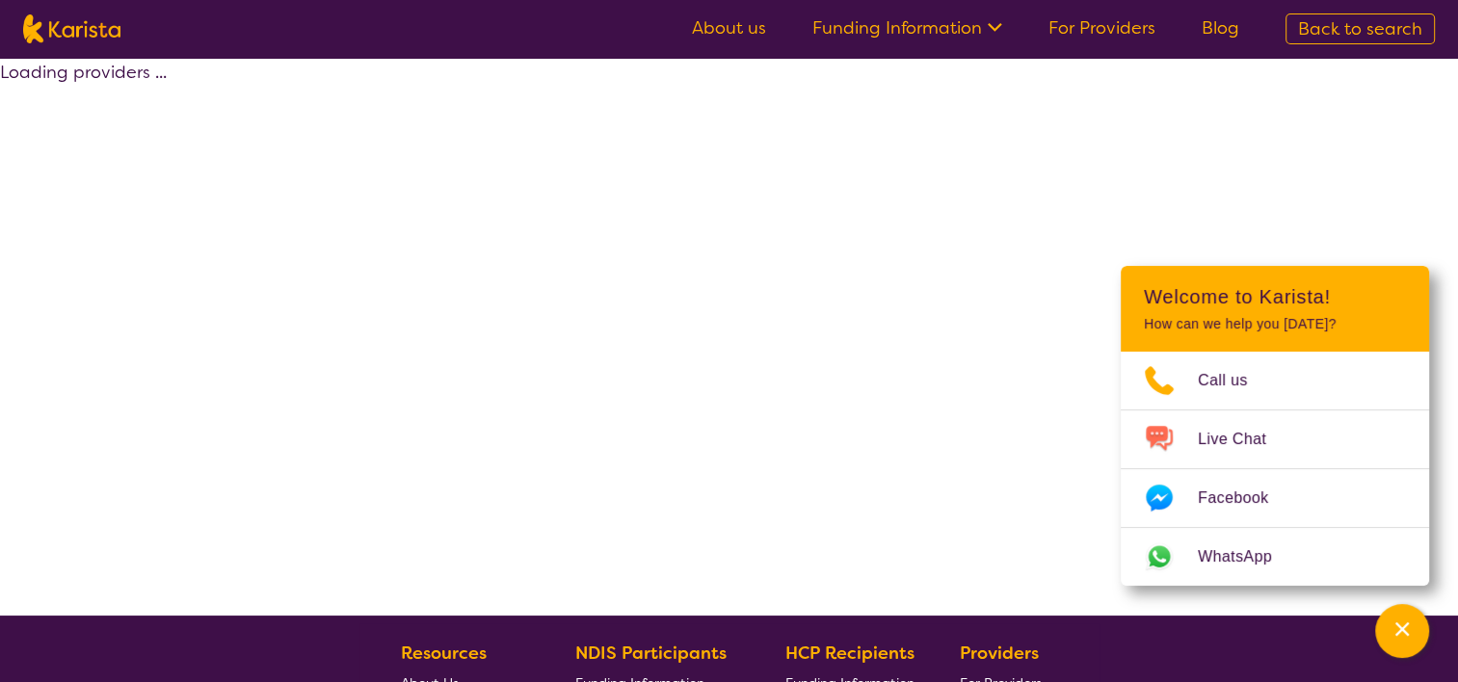
select select "by_score"
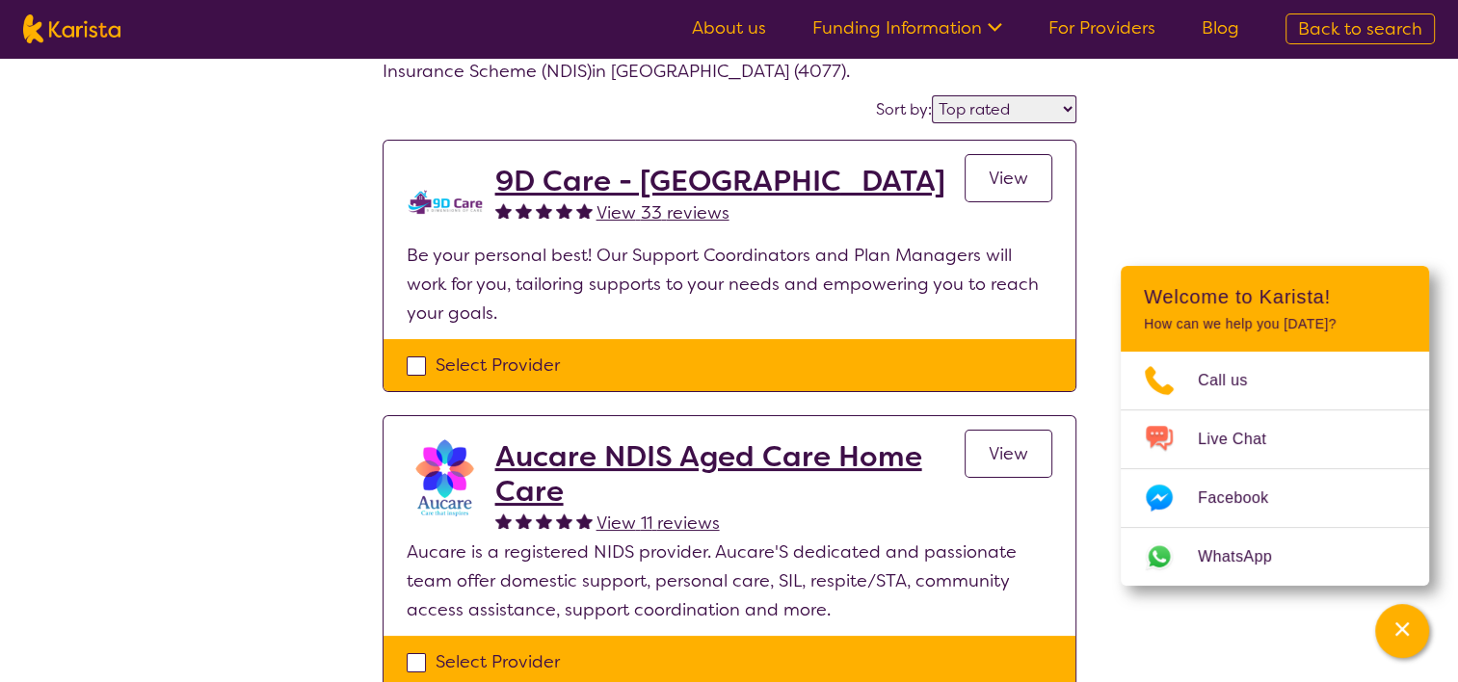
scroll to position [96, 0]
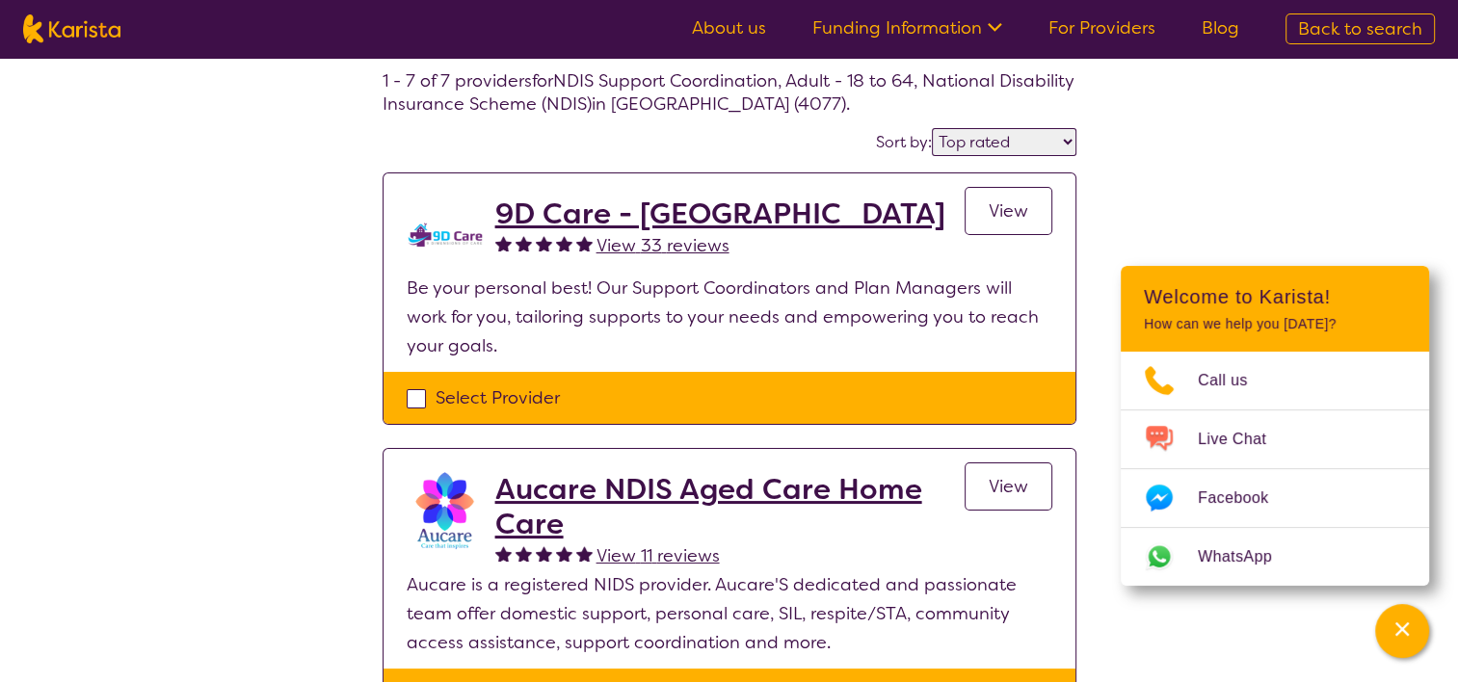
click at [595, 500] on h2 "Aucare NDIS Aged Care Home Care" at bounding box center [729, 506] width 469 height 69
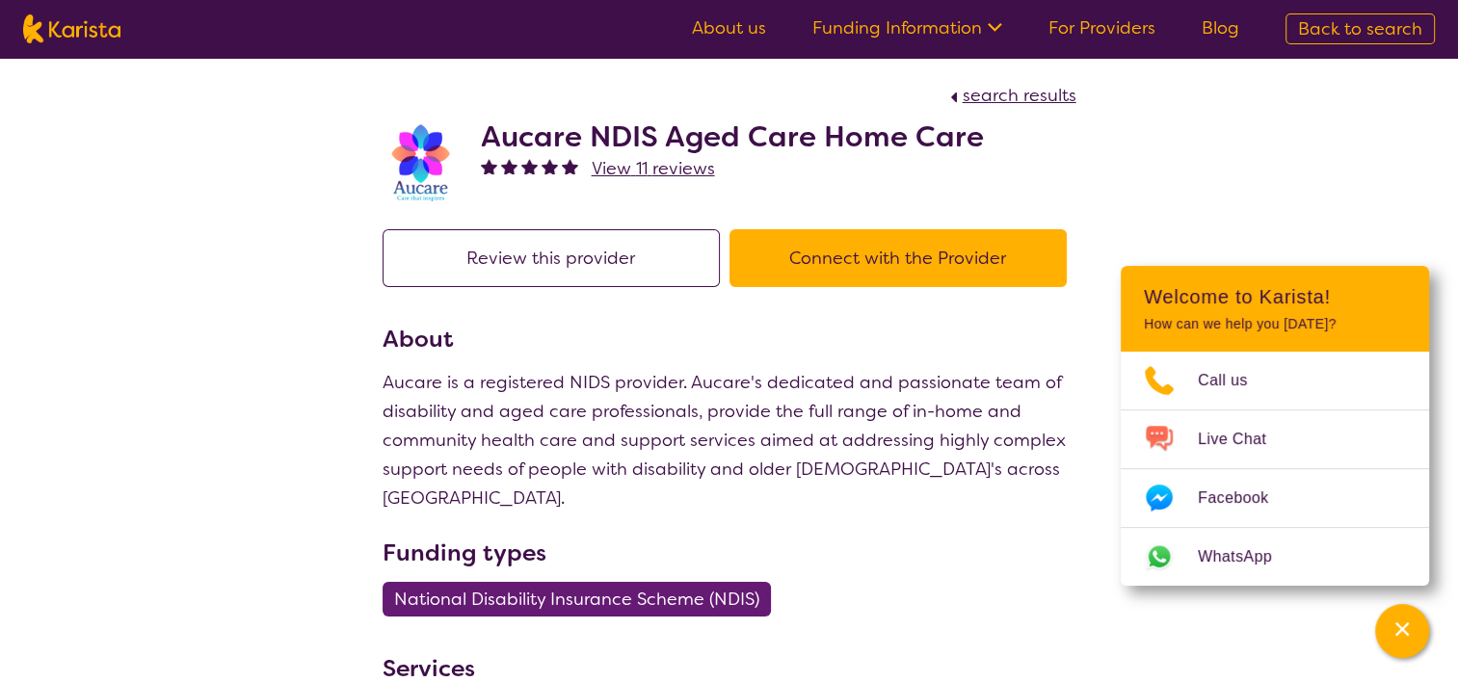
select select "by_score"
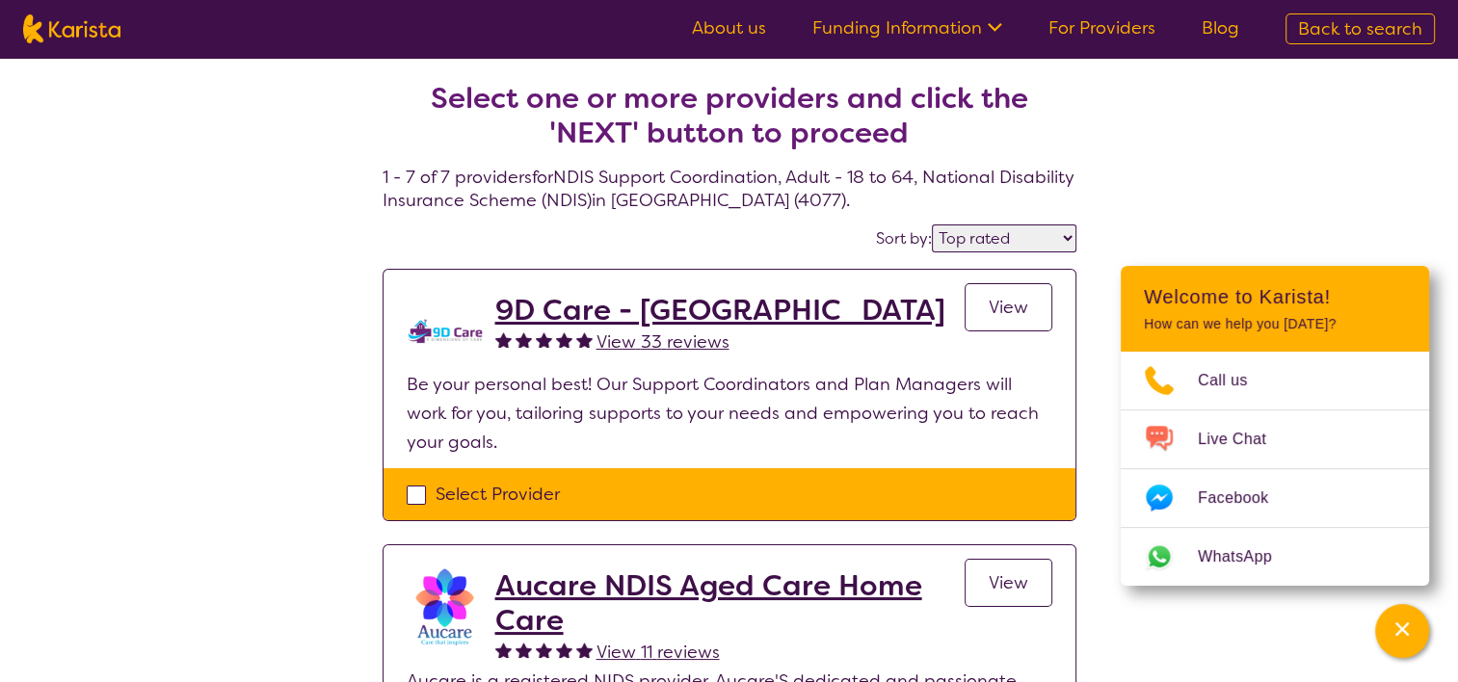
click at [738, 32] on link "About us" at bounding box center [729, 27] width 74 height 23
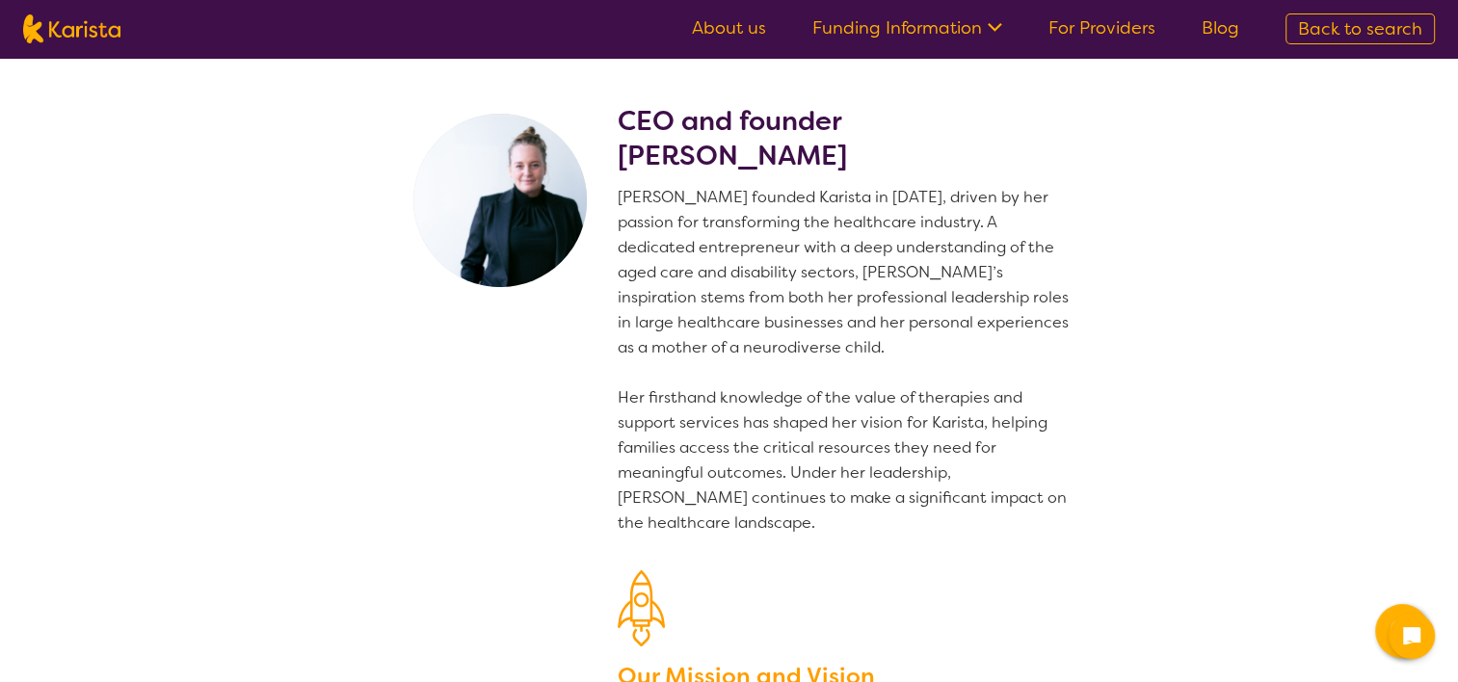
click at [85, 35] on img at bounding box center [71, 28] width 97 height 29
select select "NDIS Support Coordination"
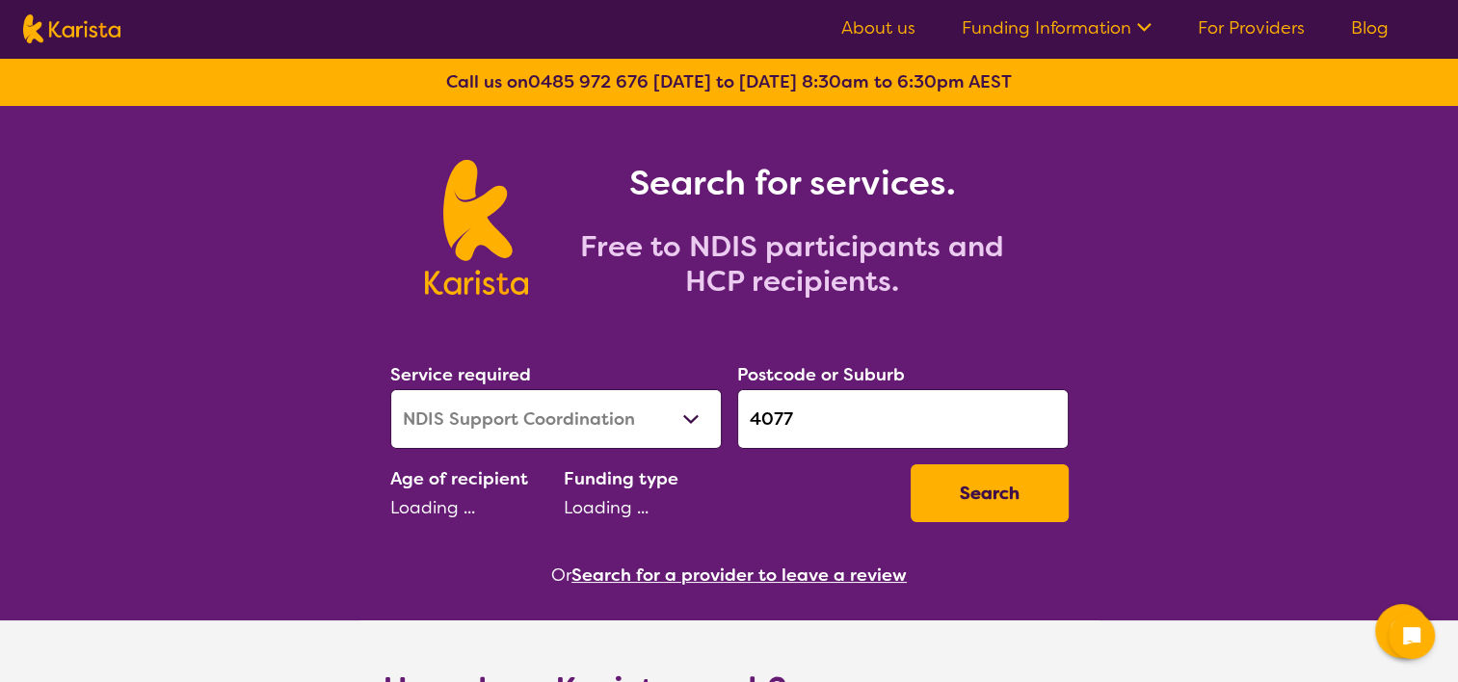
select select "AD"
select select "NDIS"
